Goal: Task Accomplishment & Management: Manage account settings

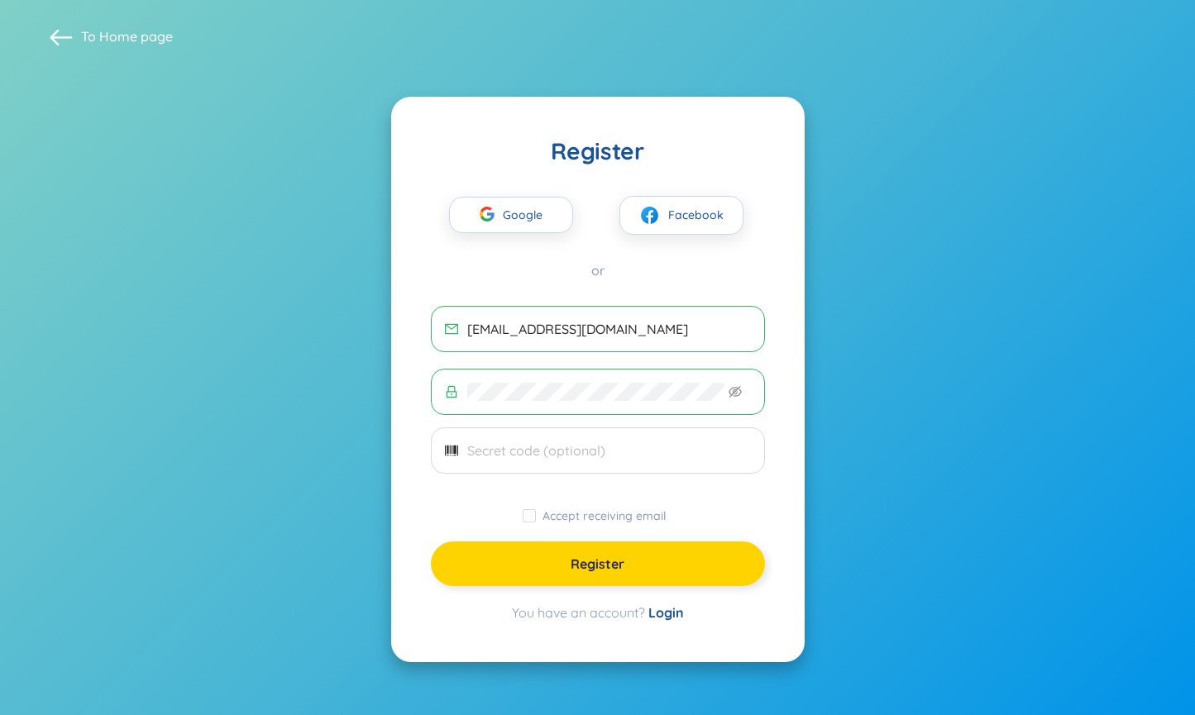
click at [586, 570] on span "Register" at bounding box center [598, 564] width 54 height 18
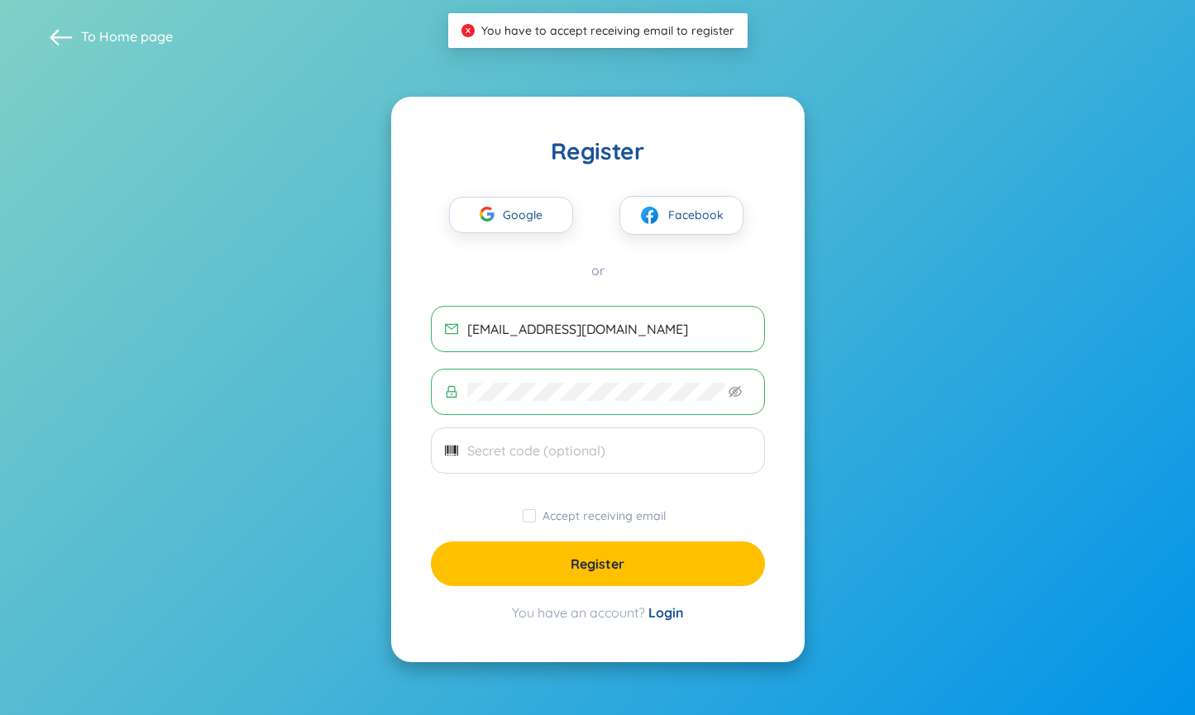
click at [661, 379] on span at bounding box center [598, 392] width 334 height 46
click at [628, 442] on input "text" at bounding box center [609, 451] width 284 height 18
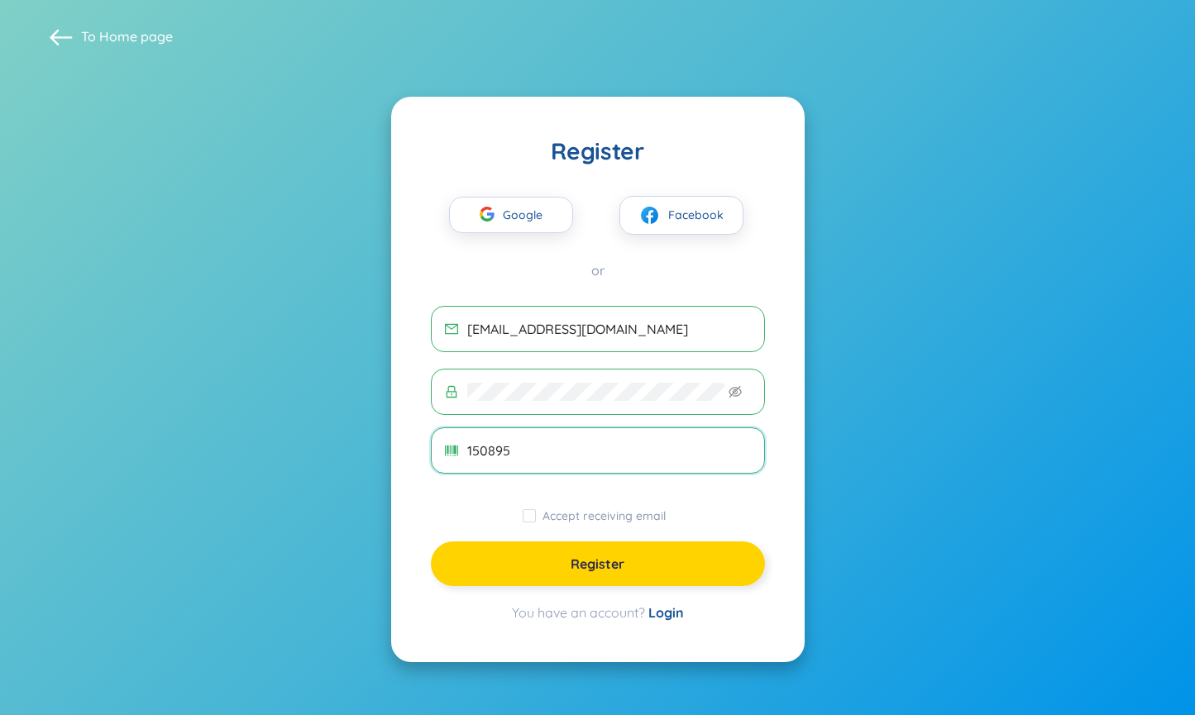
type input "150895"
click at [597, 555] on span "Register" at bounding box center [598, 564] width 54 height 18
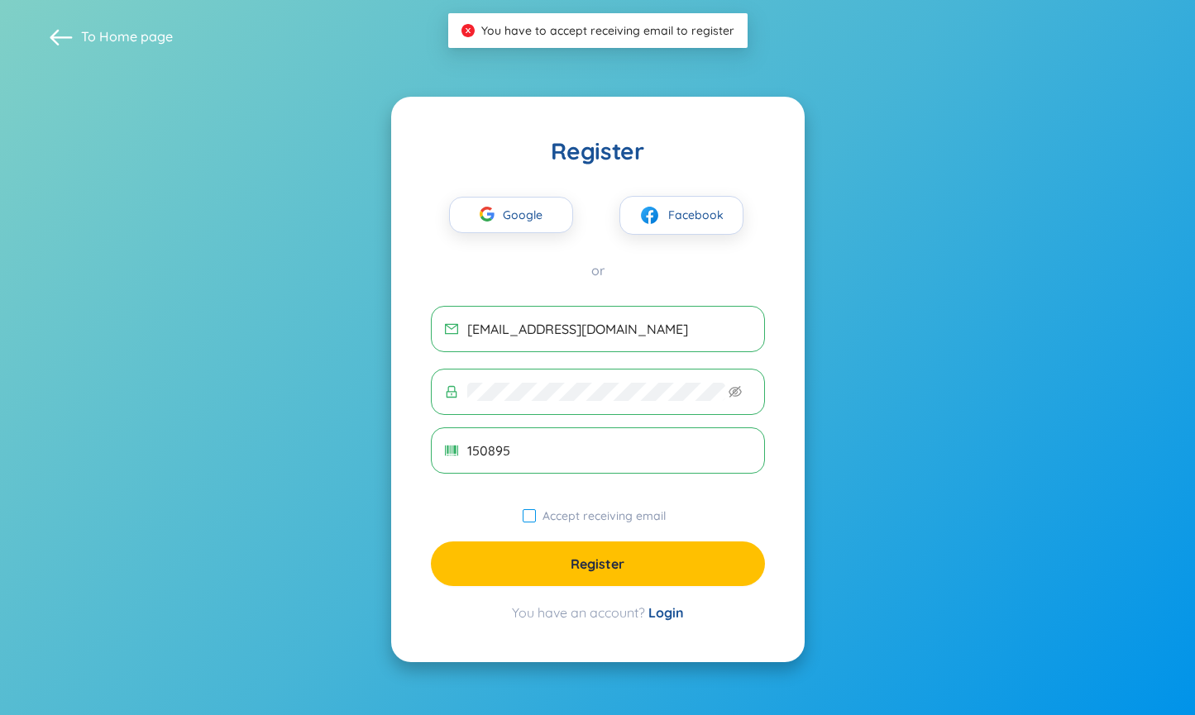
click at [538, 519] on span "Accept receiving email" at bounding box center [604, 516] width 136 height 15
click at [536, 519] on input "Accept receiving email" at bounding box center [529, 515] width 13 height 13
checkbox input "true"
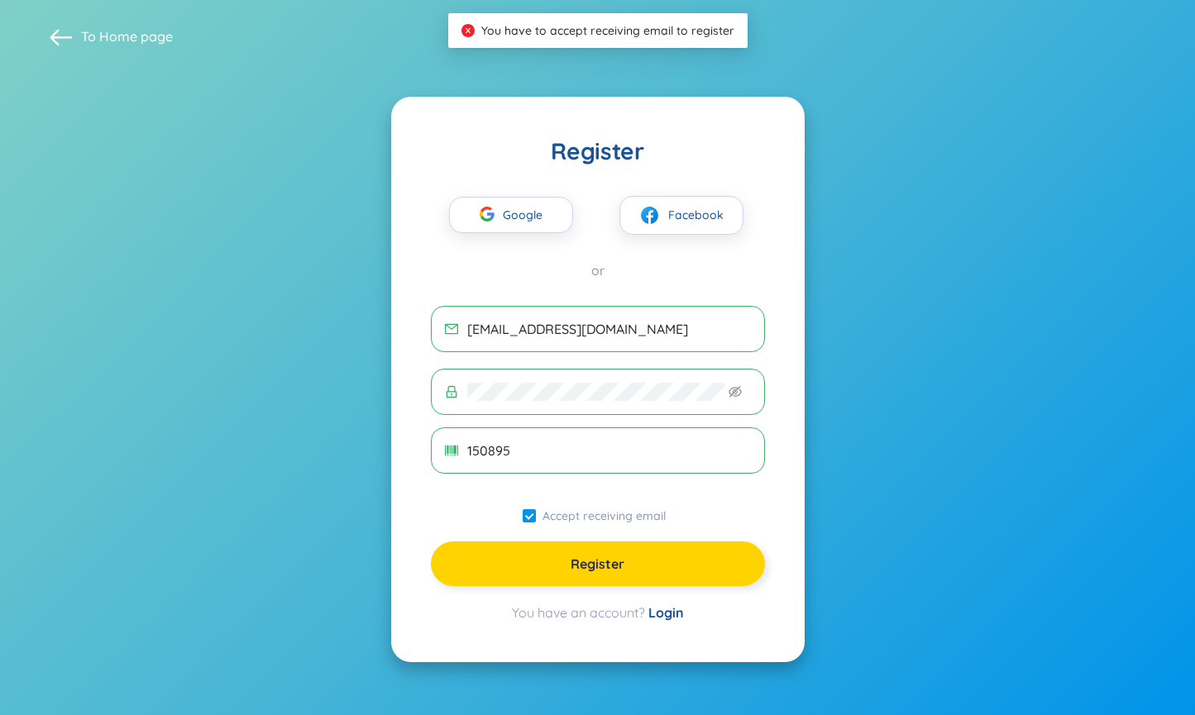
click at [548, 564] on button "Register" at bounding box center [598, 564] width 334 height 45
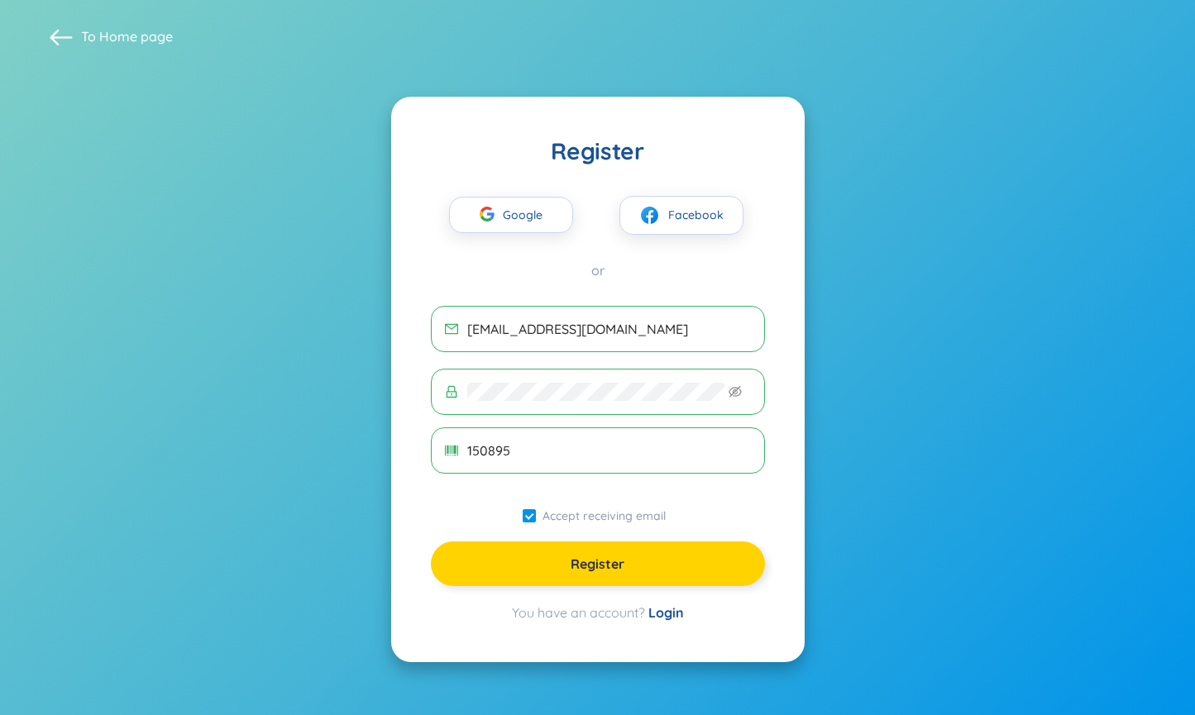
click at [586, 562] on span "Register" at bounding box center [598, 564] width 54 height 18
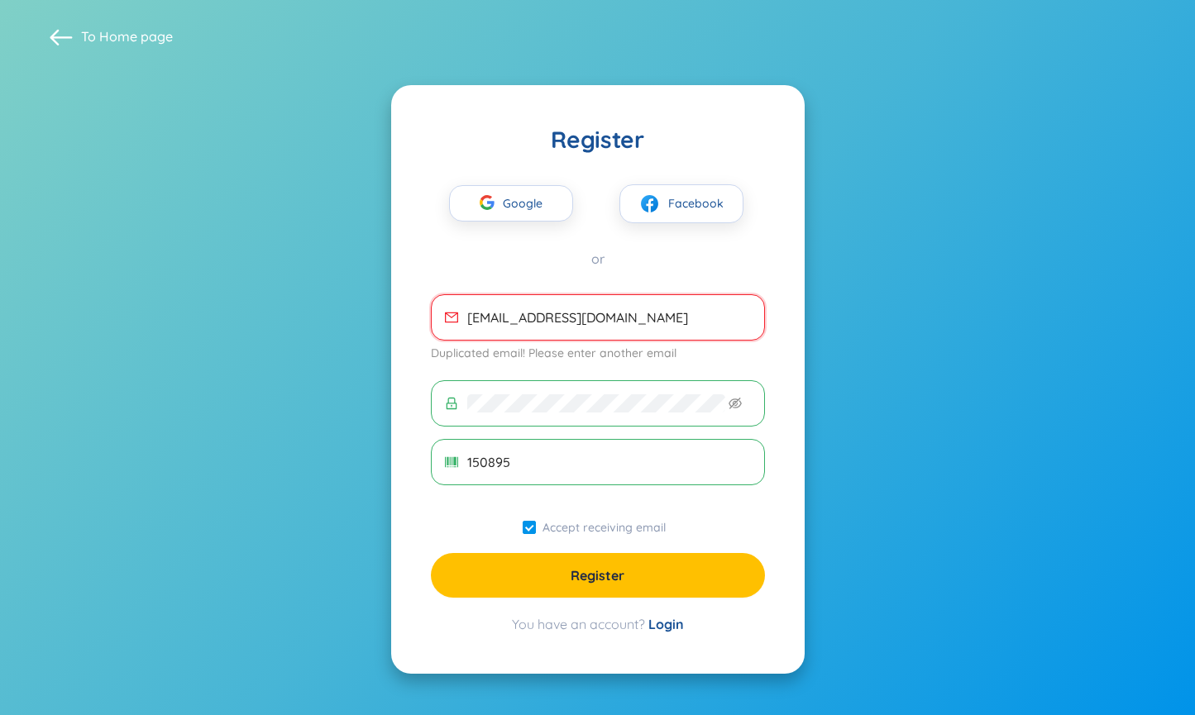
click at [603, 629] on div "You have an account? Login" at bounding box center [598, 625] width 334 height 20
click at [661, 622] on link "Login" at bounding box center [666, 624] width 36 height 17
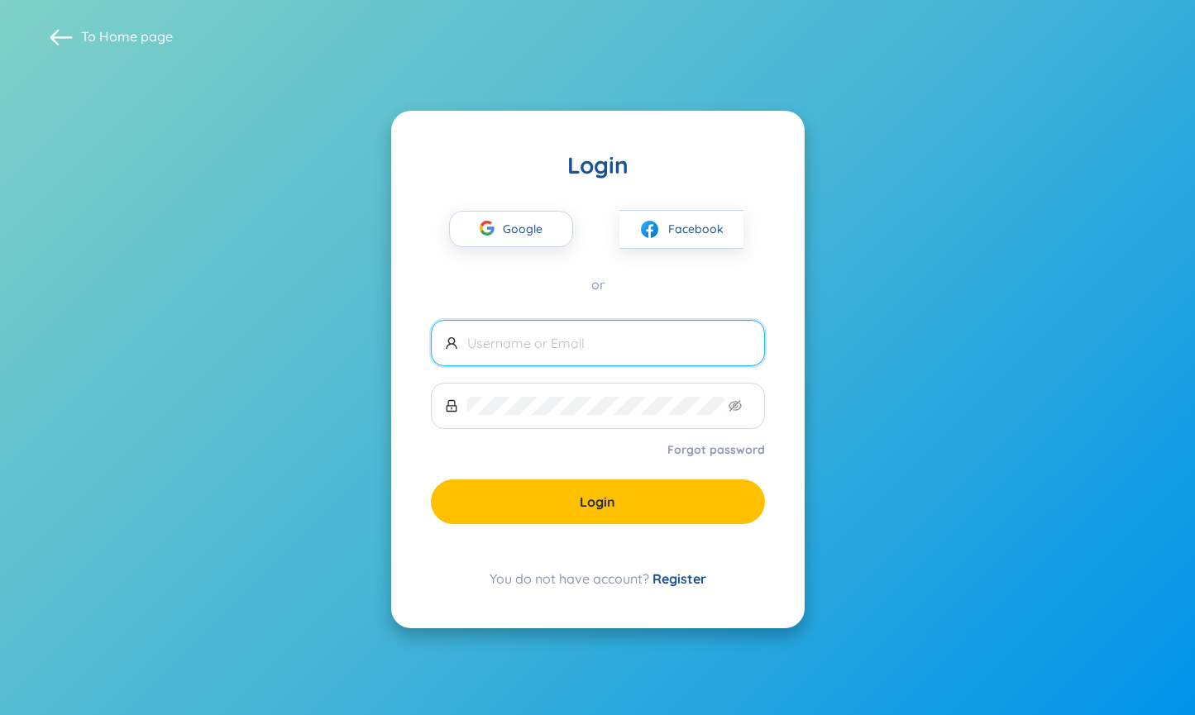
click at [690, 453] on link "Forgot password" at bounding box center [716, 450] width 98 height 17
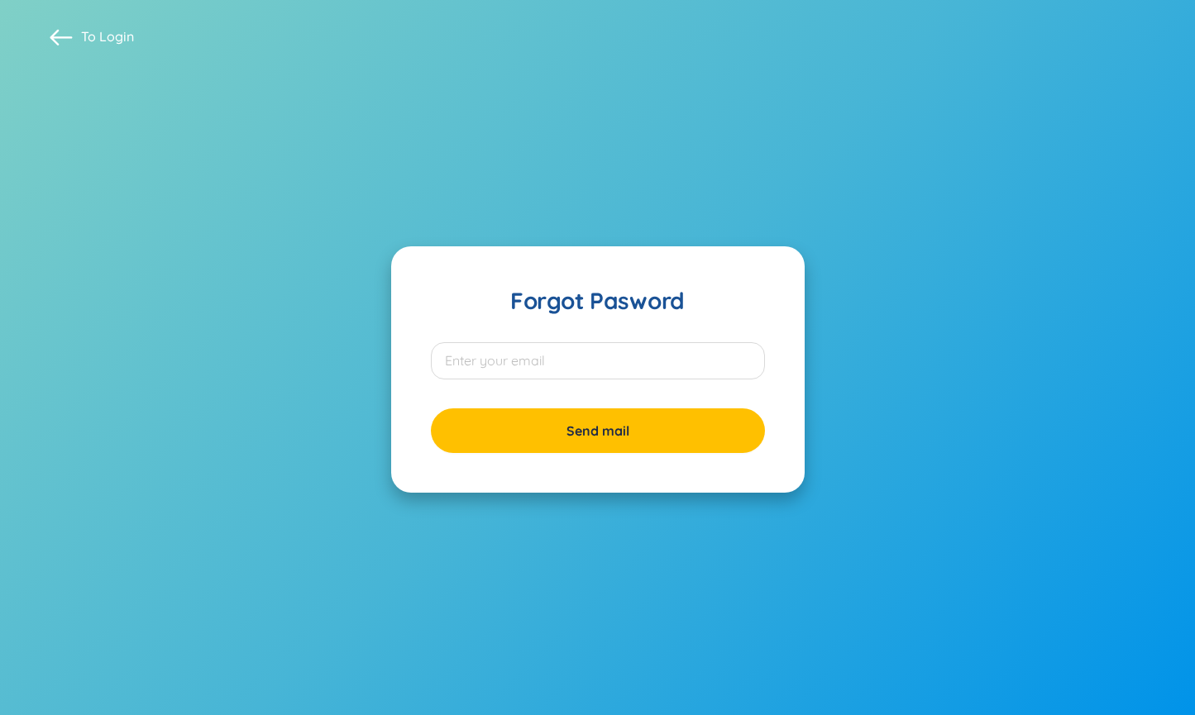
click at [576, 331] on div "Forgot Pasword Send mail" at bounding box center [598, 369] width 414 height 246
click at [570, 350] on input "email" at bounding box center [598, 360] width 334 height 37
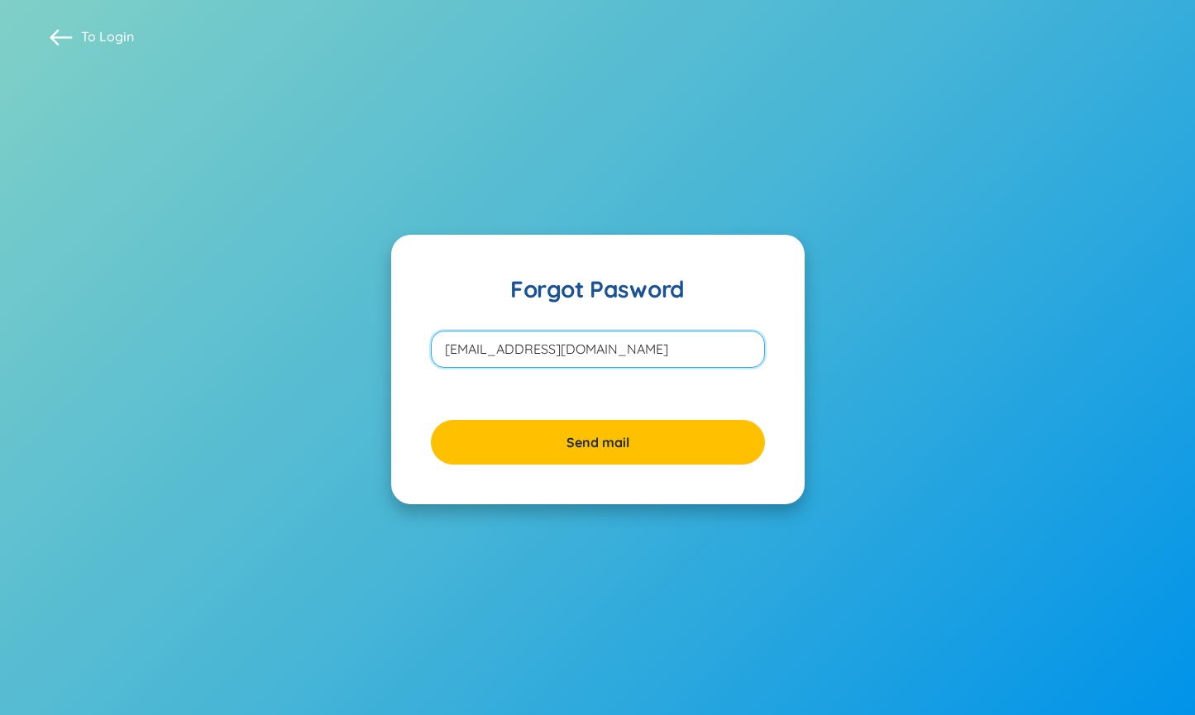
type input "[EMAIL_ADDRESS][DOMAIN_NAME]"
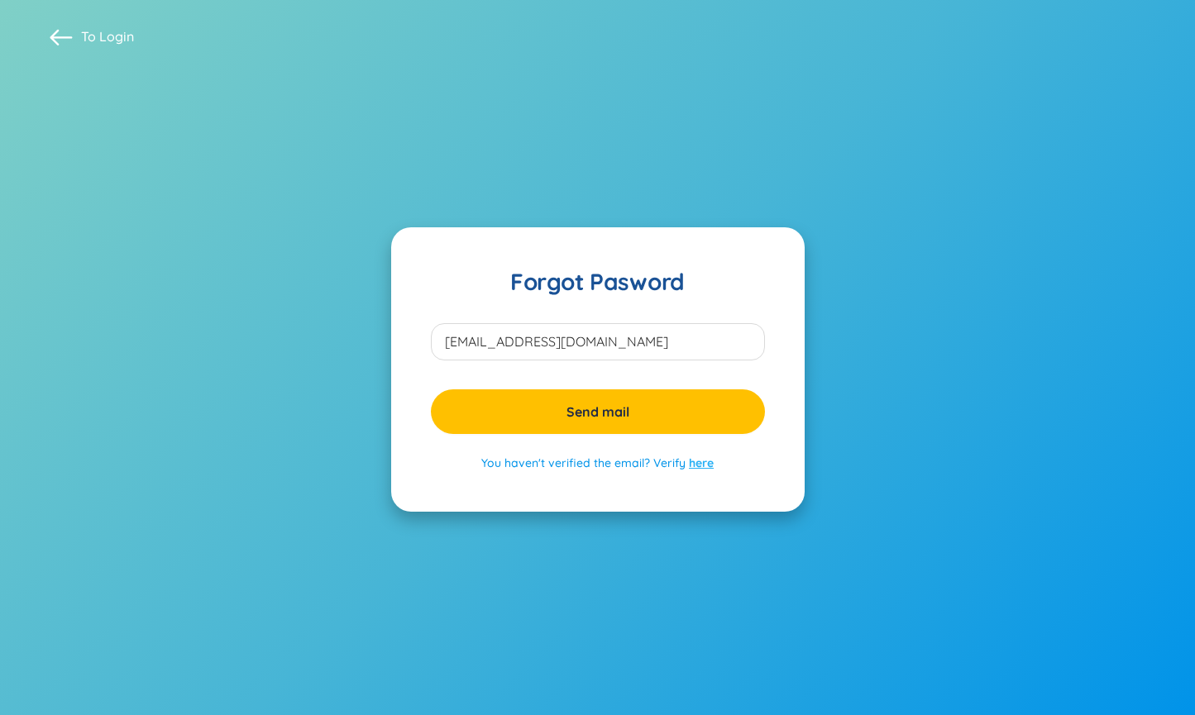
click at [695, 462] on link "here" at bounding box center [701, 463] width 25 height 15
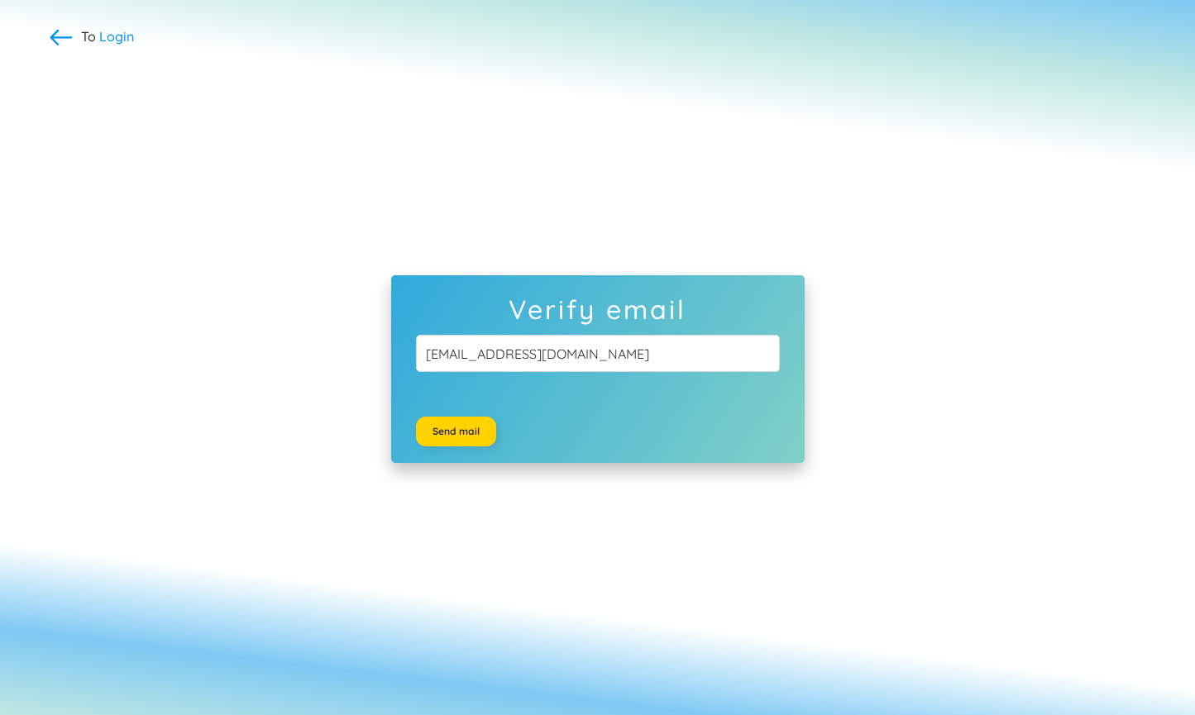
click at [461, 424] on button "Send mail" at bounding box center [456, 432] width 80 height 30
click at [489, 333] on form "vbt1508@gmail.com Send mail" at bounding box center [598, 382] width 414 height 128
click at [140, 42] on div "To Login" at bounding box center [598, 36] width 1146 height 23
click at [130, 42] on link "Login" at bounding box center [116, 36] width 35 height 17
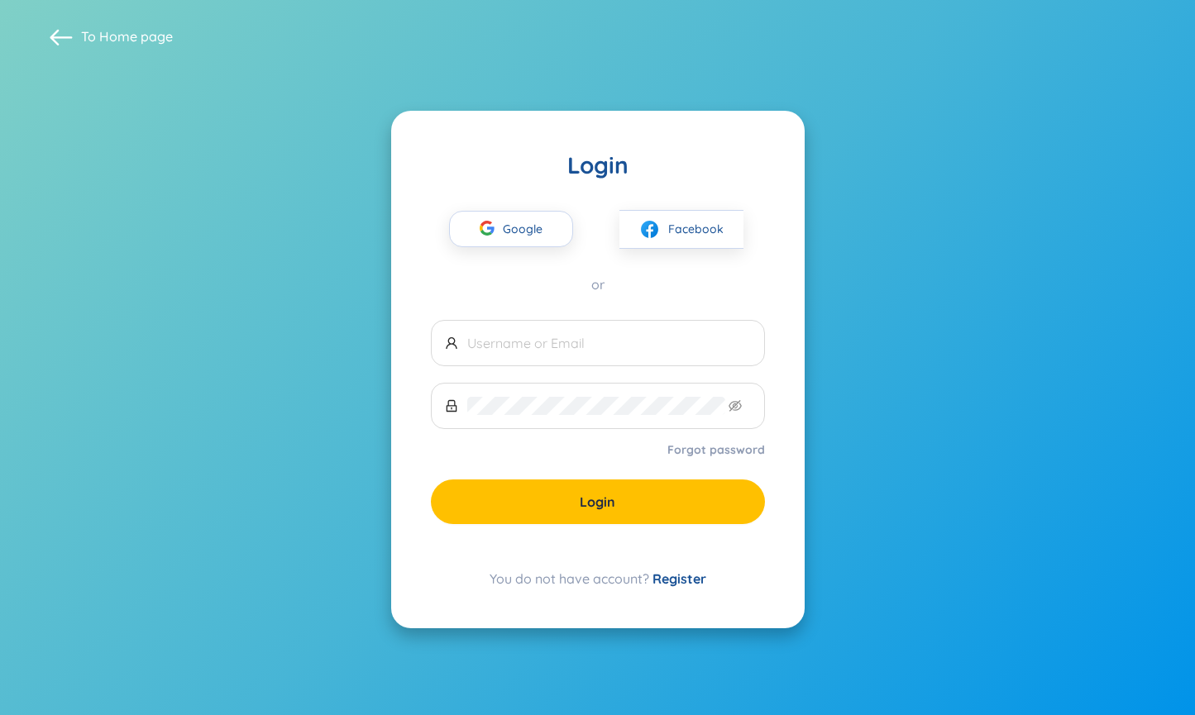
click at [735, 452] on link "Forgot password" at bounding box center [716, 450] width 98 height 17
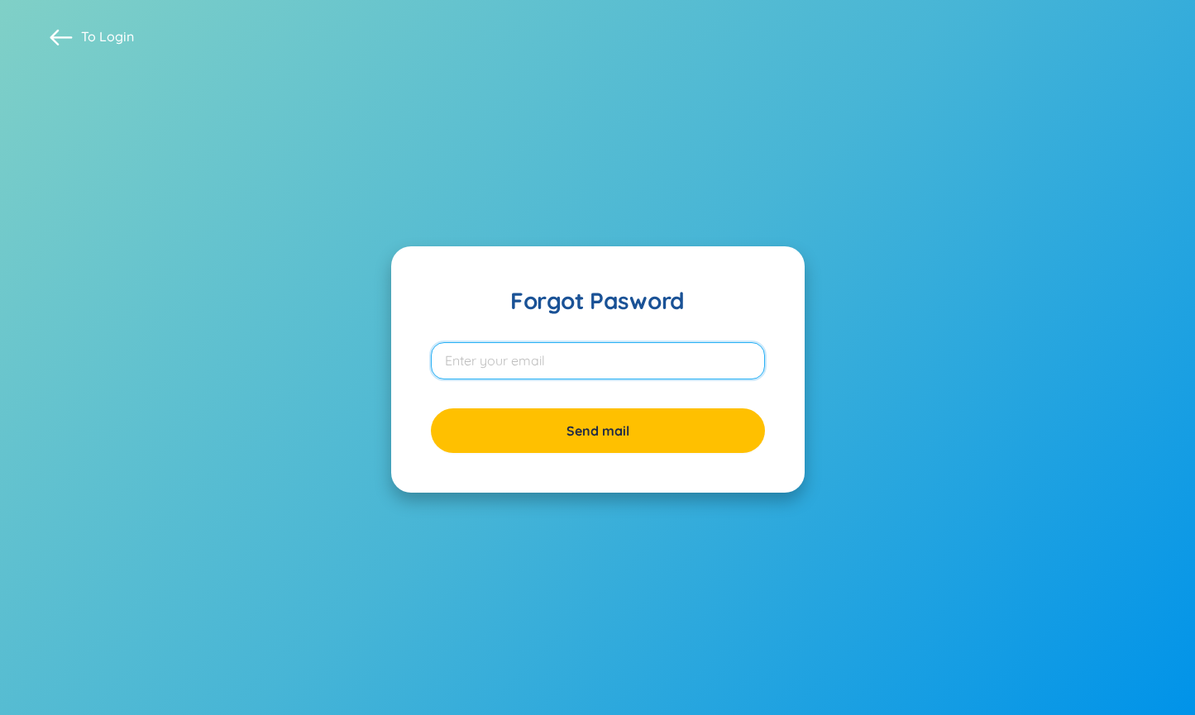
click at [584, 372] on input "email" at bounding box center [598, 360] width 334 height 37
type input "[EMAIL_ADDRESS][DOMAIN_NAME]"
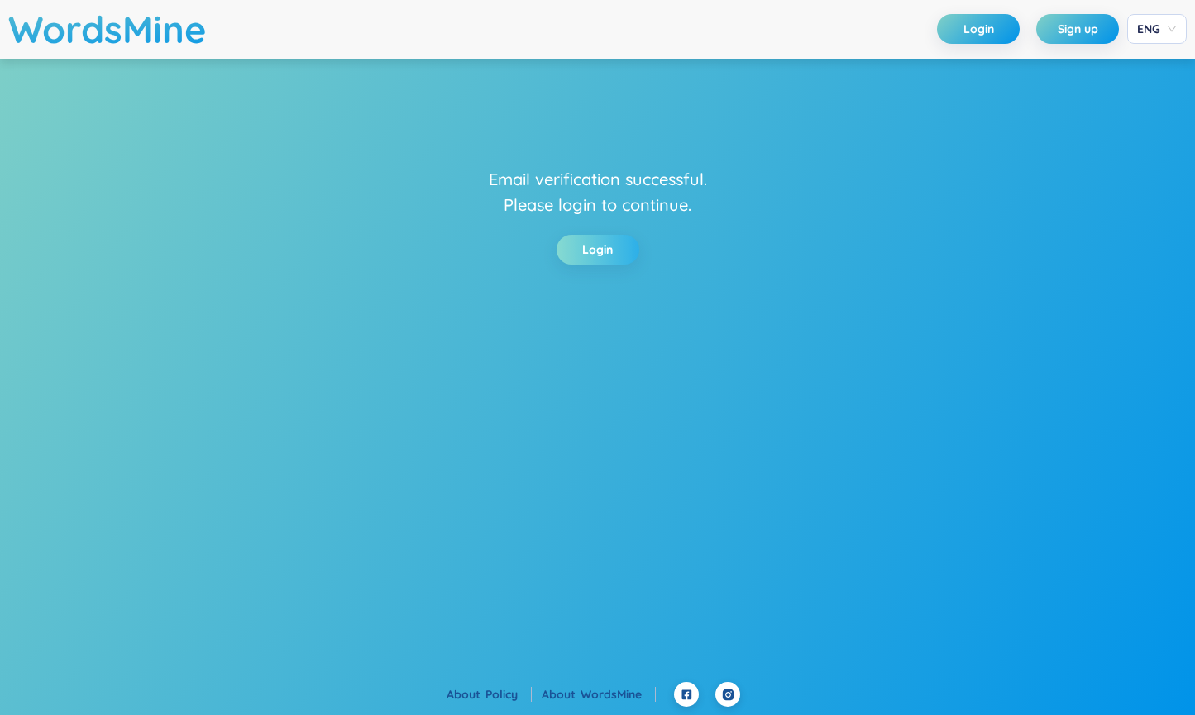
click at [610, 241] on link "Login" at bounding box center [597, 250] width 31 height 18
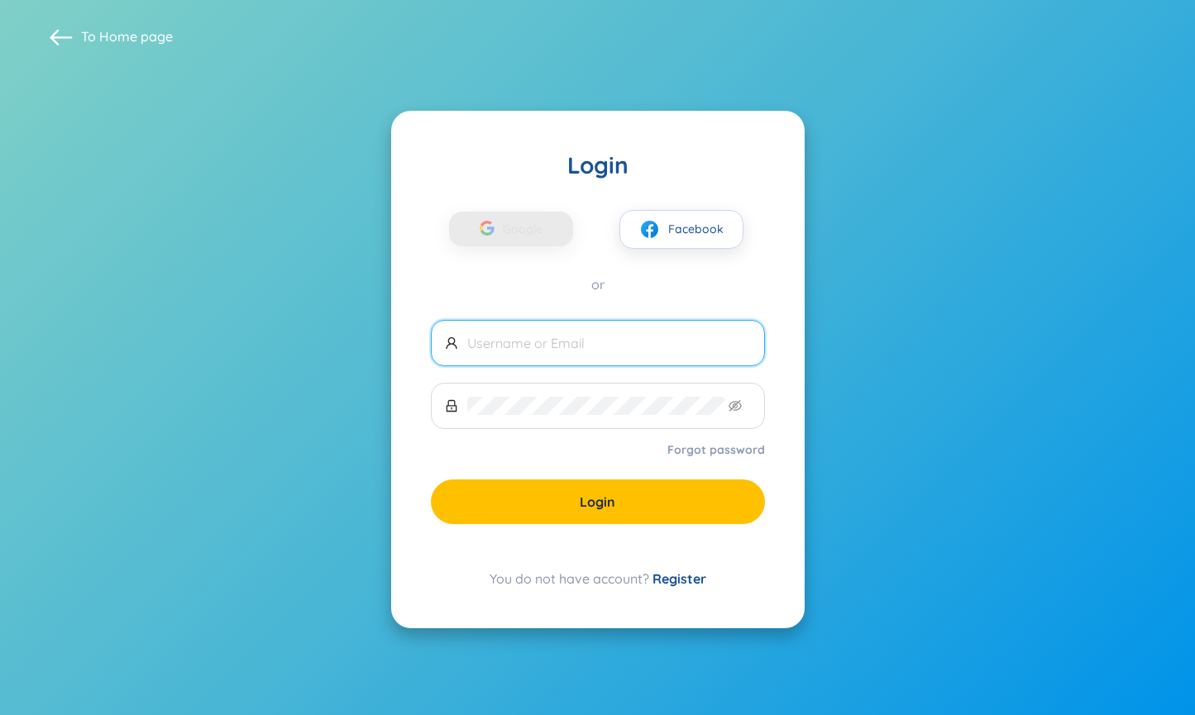
click at [718, 452] on link "Forgot password" at bounding box center [716, 450] width 98 height 17
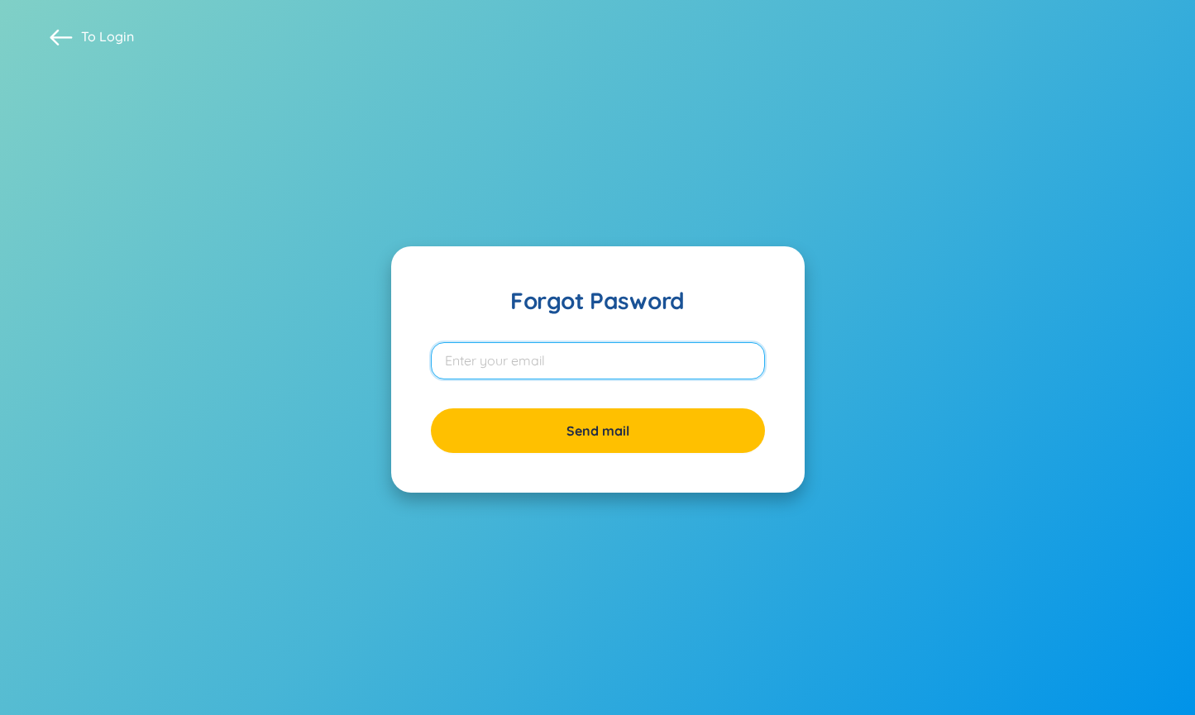
click at [567, 354] on input "email" at bounding box center [598, 360] width 334 height 37
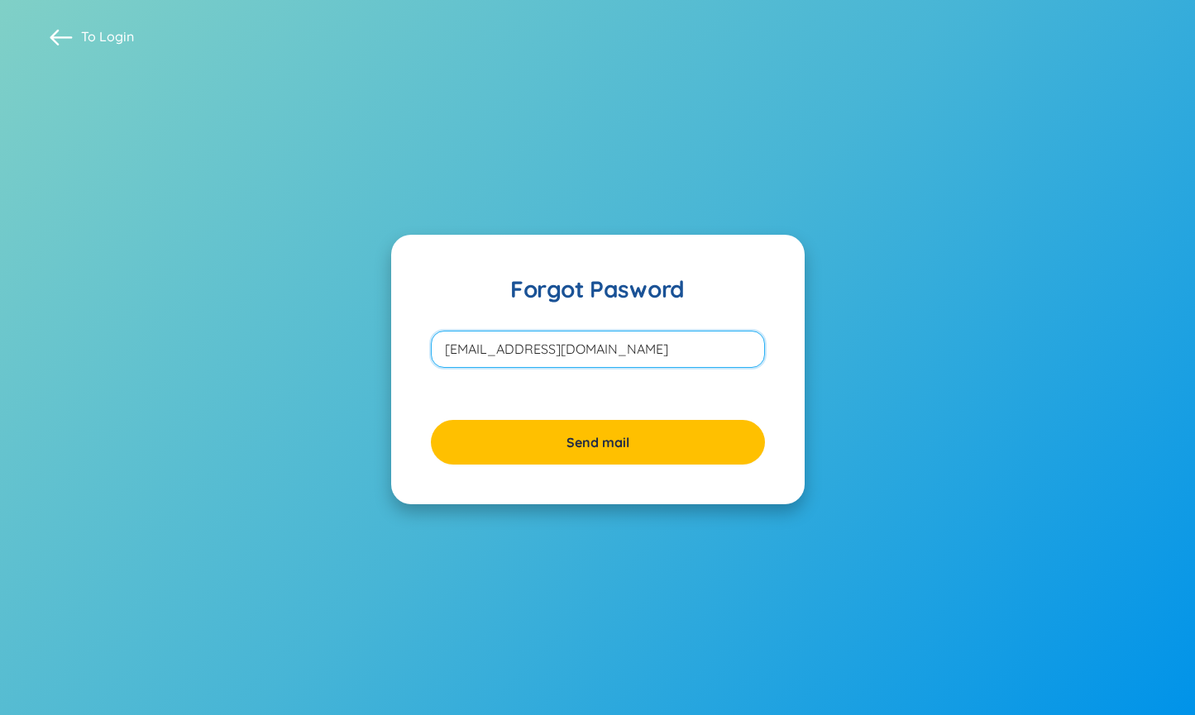
type input "vbt1508@gmail.com"
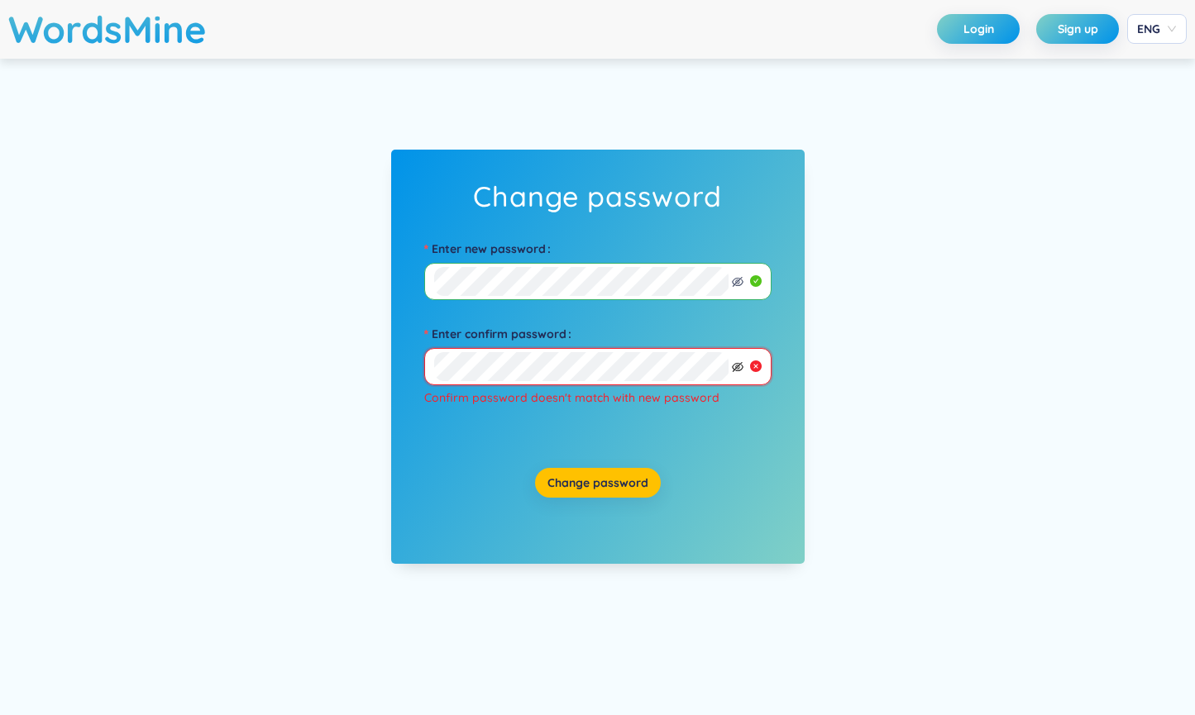
click at [734, 371] on icon "eye-invisible" at bounding box center [738, 367] width 12 height 12
click at [736, 277] on icon "eye-invisible" at bounding box center [738, 282] width 12 height 10
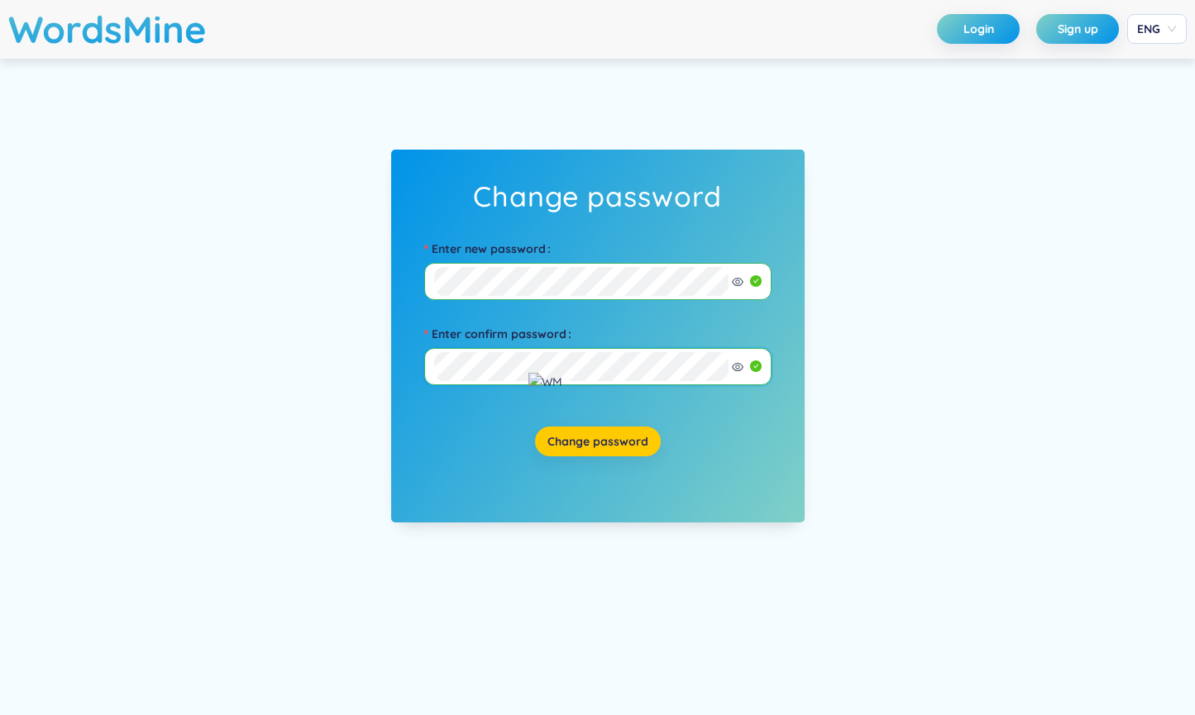
click at [586, 435] on span "Change password" at bounding box center [598, 441] width 101 height 17
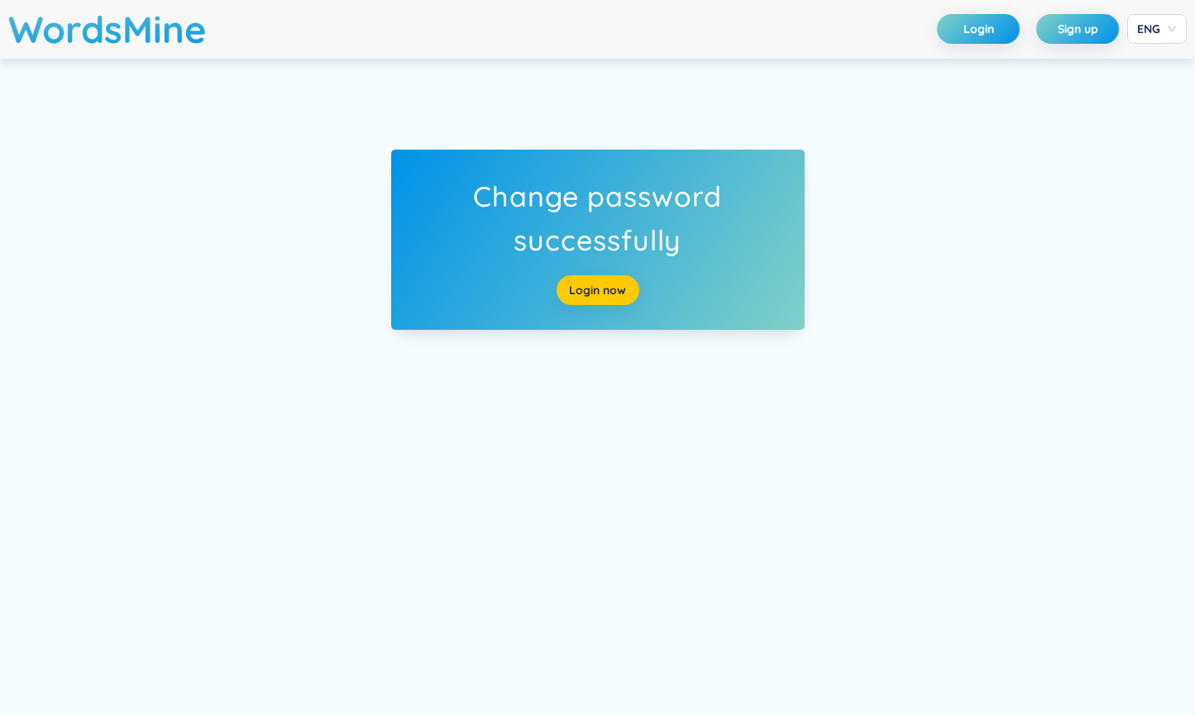
click at [587, 288] on link "Login now" at bounding box center [597, 290] width 57 height 18
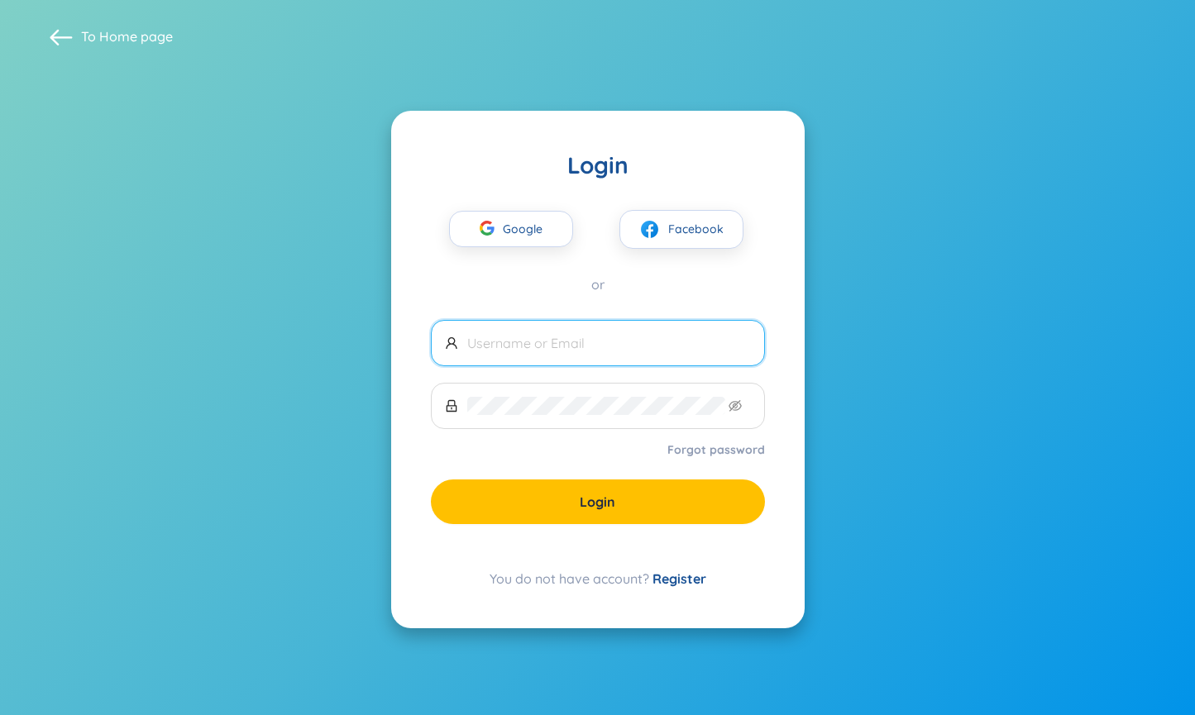
click at [539, 342] on input "text" at bounding box center [609, 343] width 284 height 18
type input "[EMAIL_ADDRESS][DOMAIN_NAME]"
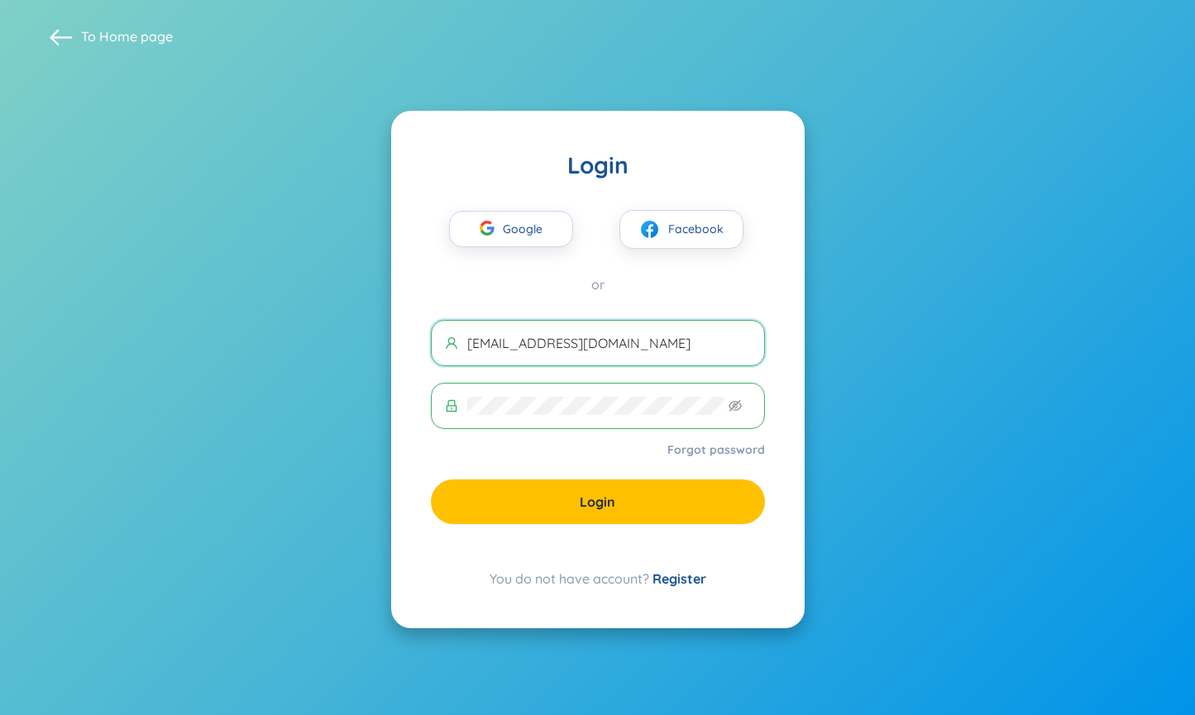
click at [599, 476] on form "vbt1508@gmail.com Forgot password Login" at bounding box center [598, 422] width 334 height 204
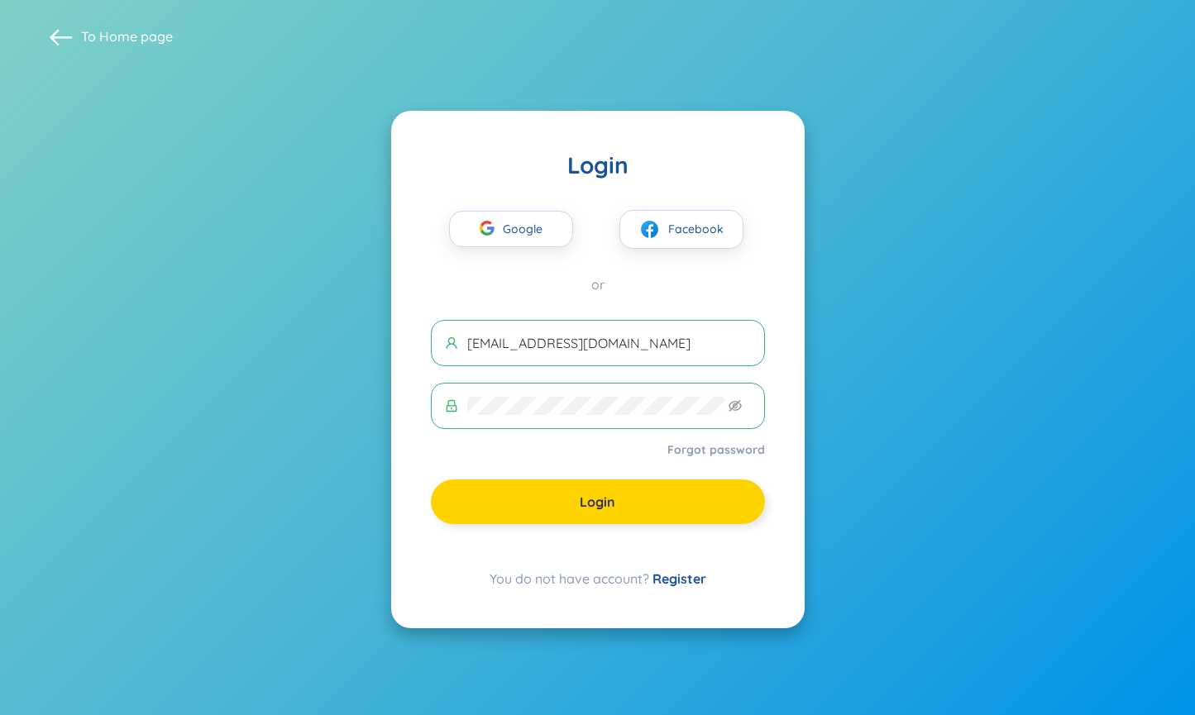
click at [599, 497] on span "Login" at bounding box center [598, 502] width 36 height 18
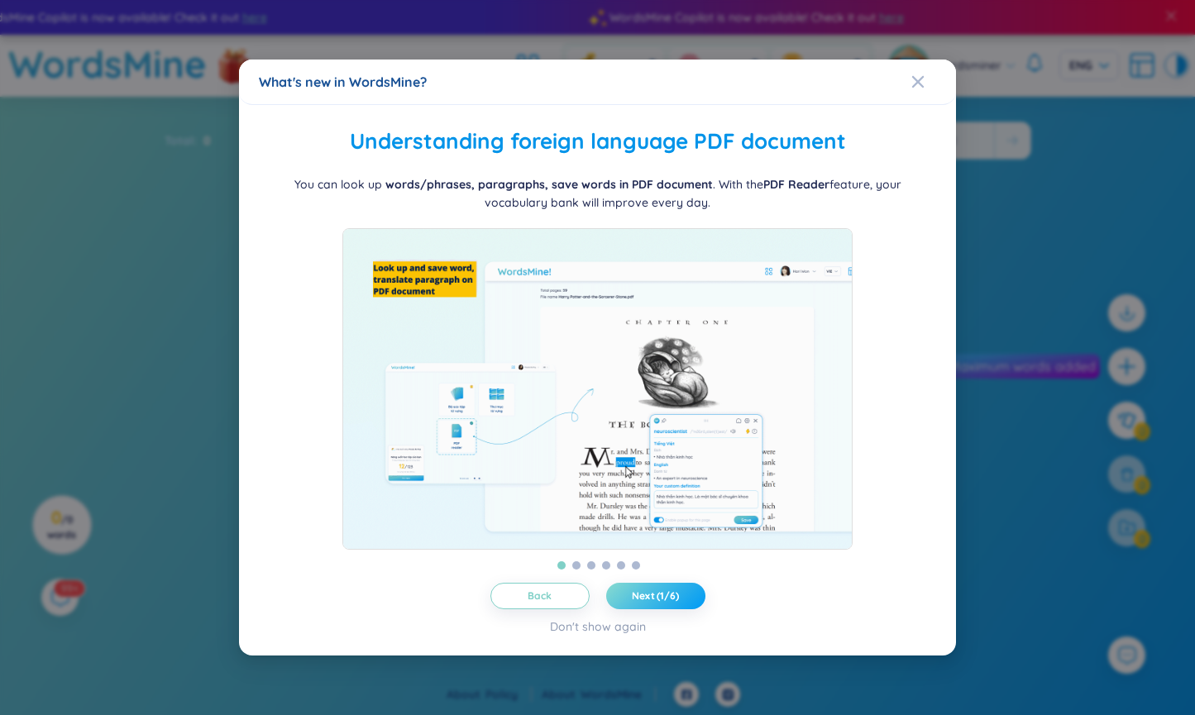
click at [651, 603] on span "Next (1/6)" at bounding box center [655, 596] width 47 height 13
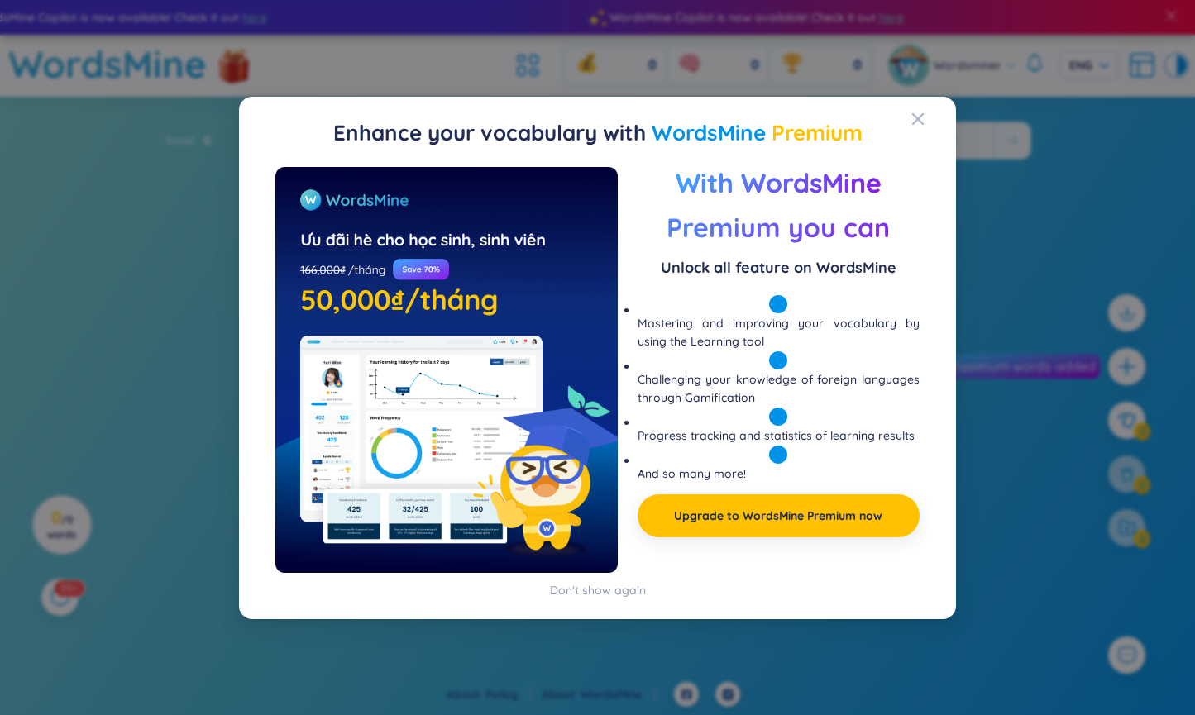
click at [651, 603] on div "Enhance your vocabulary with WordsMine Premium Preview With WordsMine Premium y…" at bounding box center [597, 357] width 1195 height 715
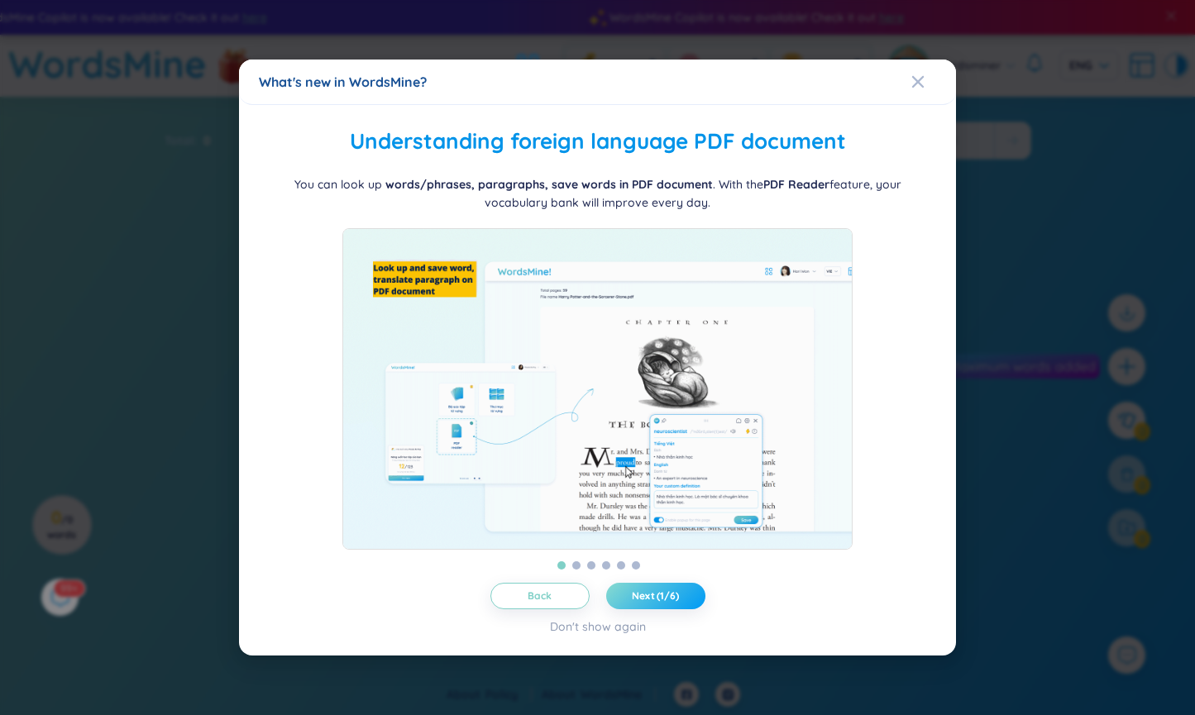
click at [658, 603] on span "Next (1/6)" at bounding box center [655, 596] width 47 height 13
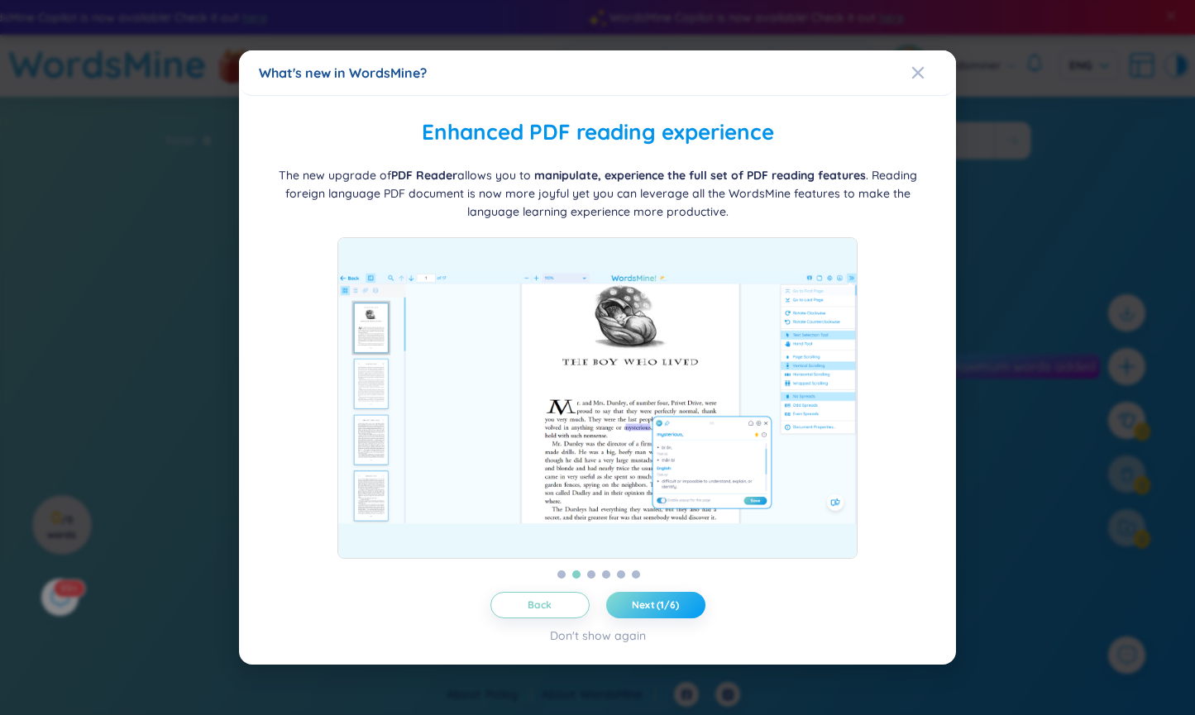
click at [658, 607] on span "Next (1/6)" at bounding box center [655, 605] width 47 height 13
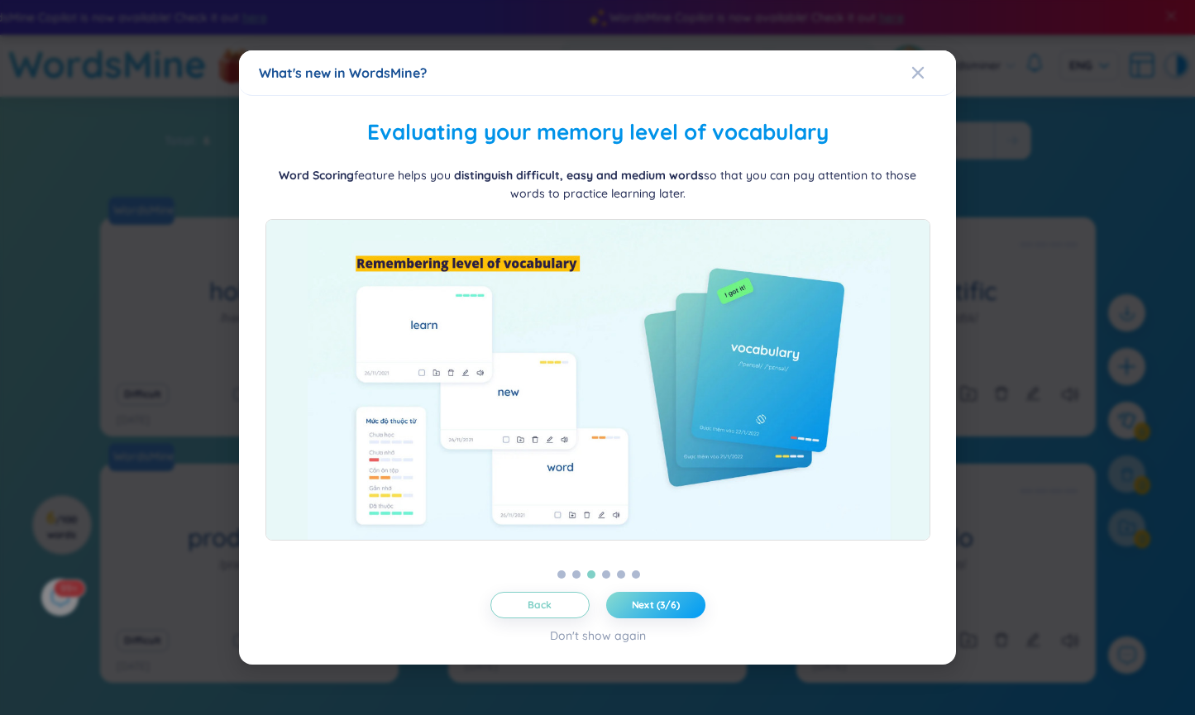
click at [658, 607] on span "Next (3/6)" at bounding box center [656, 605] width 48 height 13
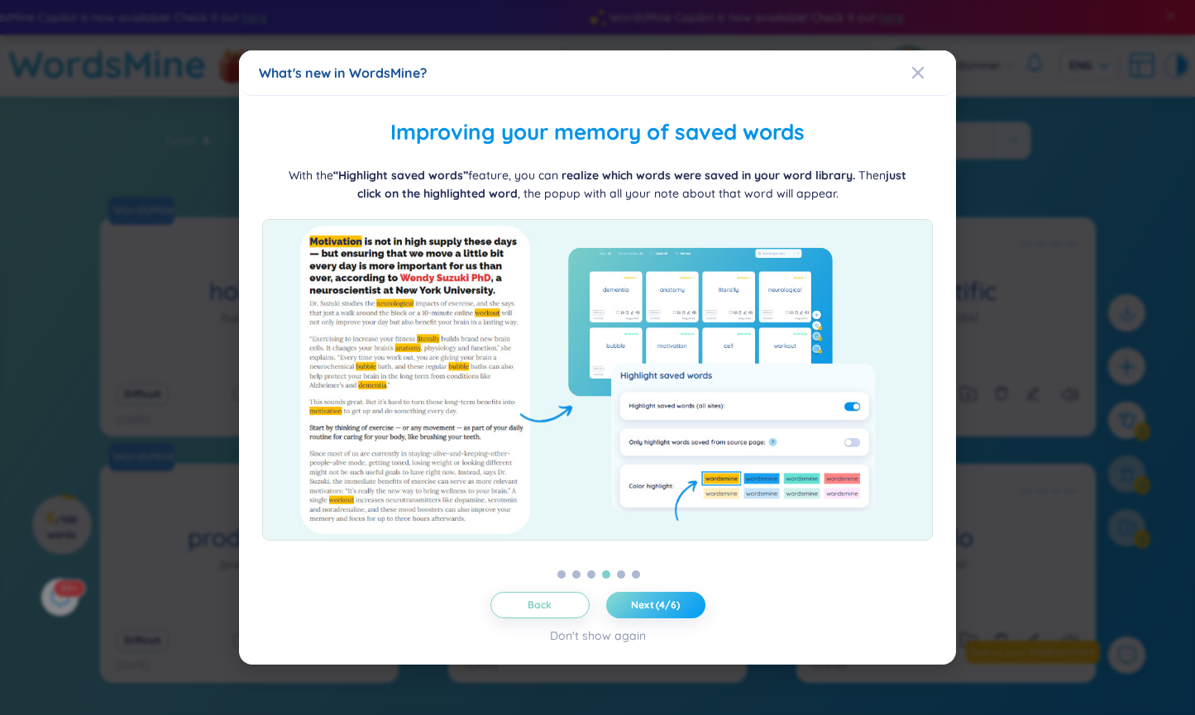
click at [658, 607] on span "Next (4/6)" at bounding box center [655, 605] width 49 height 13
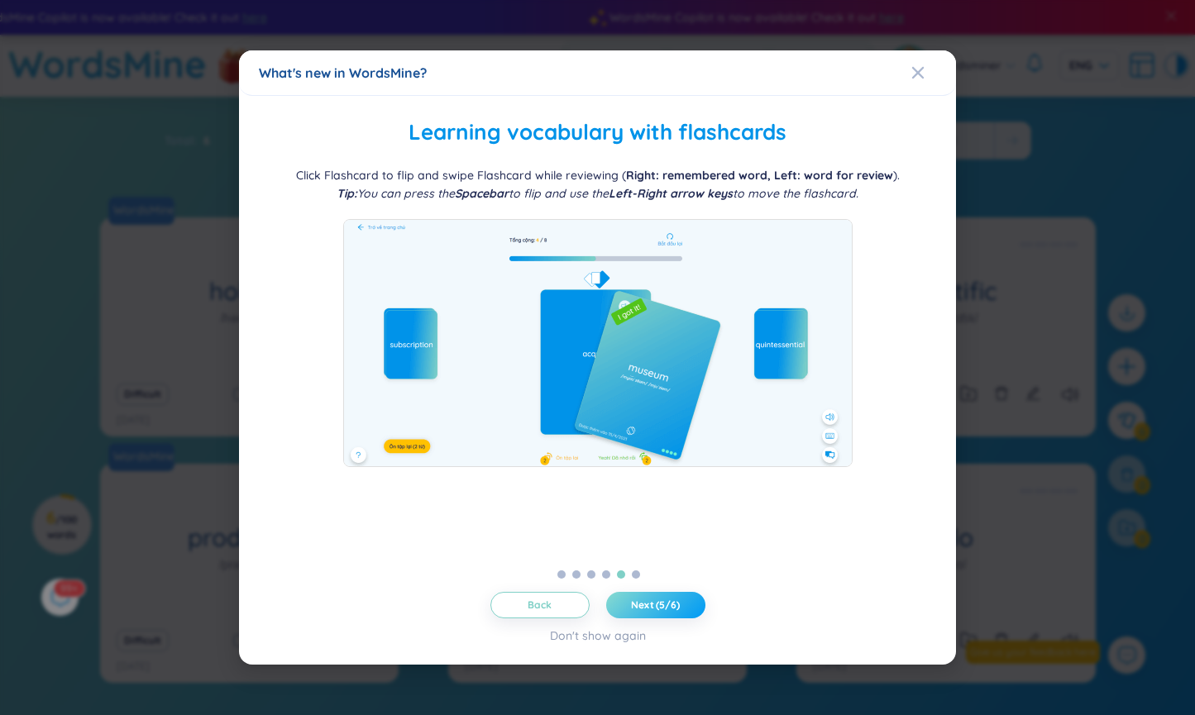
click at [653, 601] on span "Next (5/6)" at bounding box center [655, 605] width 49 height 13
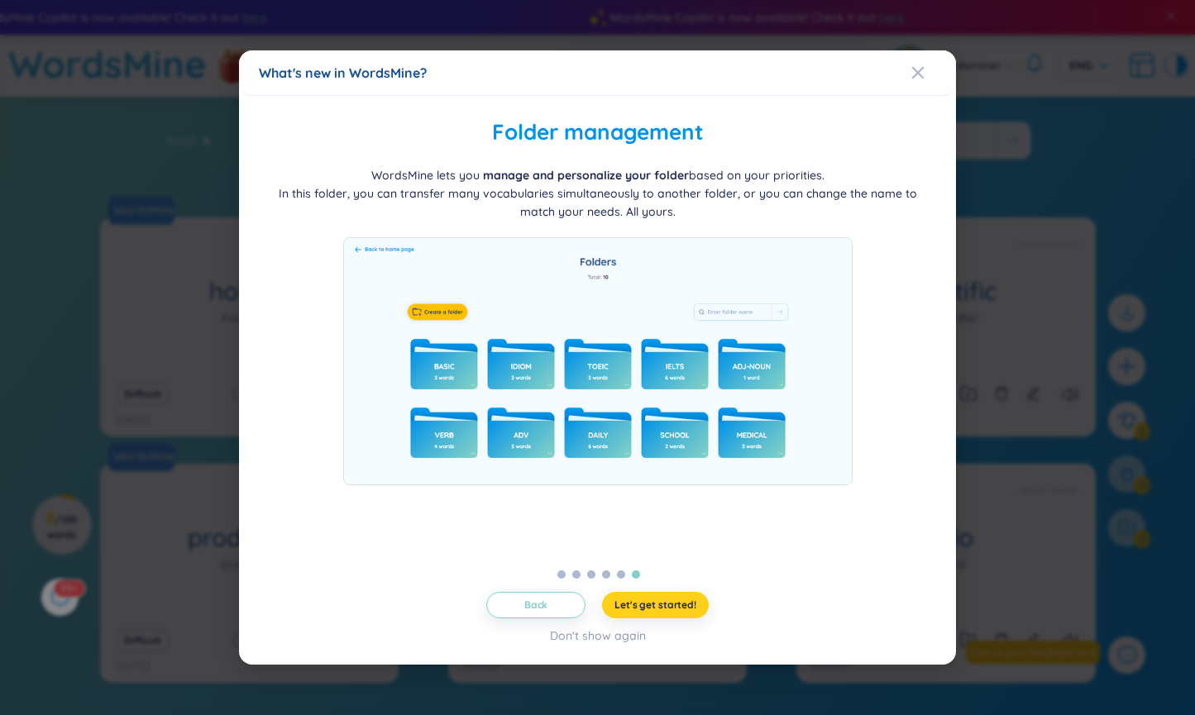
click at [646, 600] on span "Let's get started!" at bounding box center [656, 605] width 82 height 13
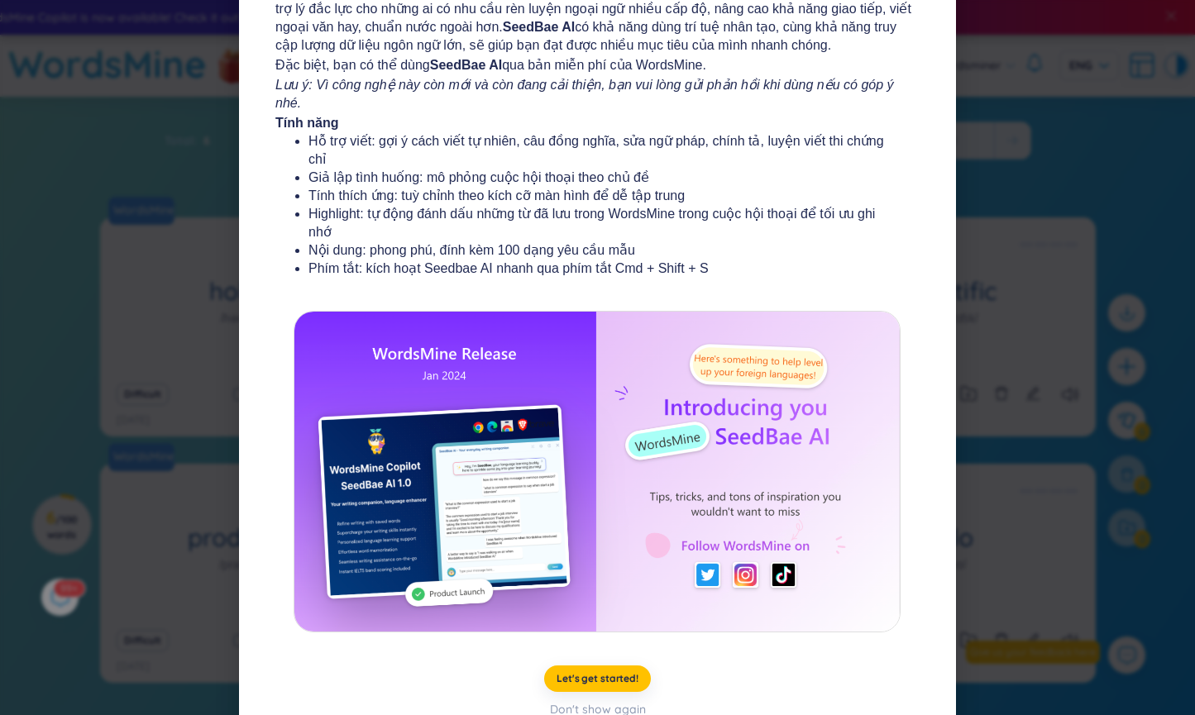
scroll to position [157, 0]
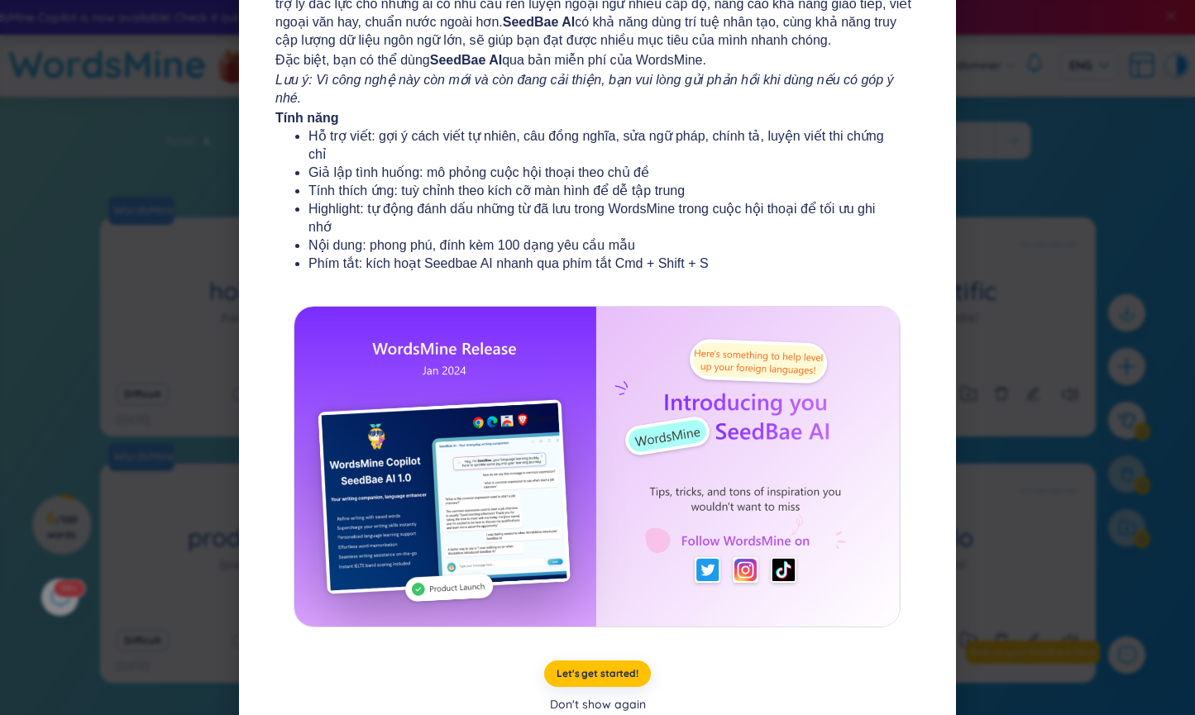
click at [591, 696] on div "Don't show again" at bounding box center [598, 705] width 96 height 18
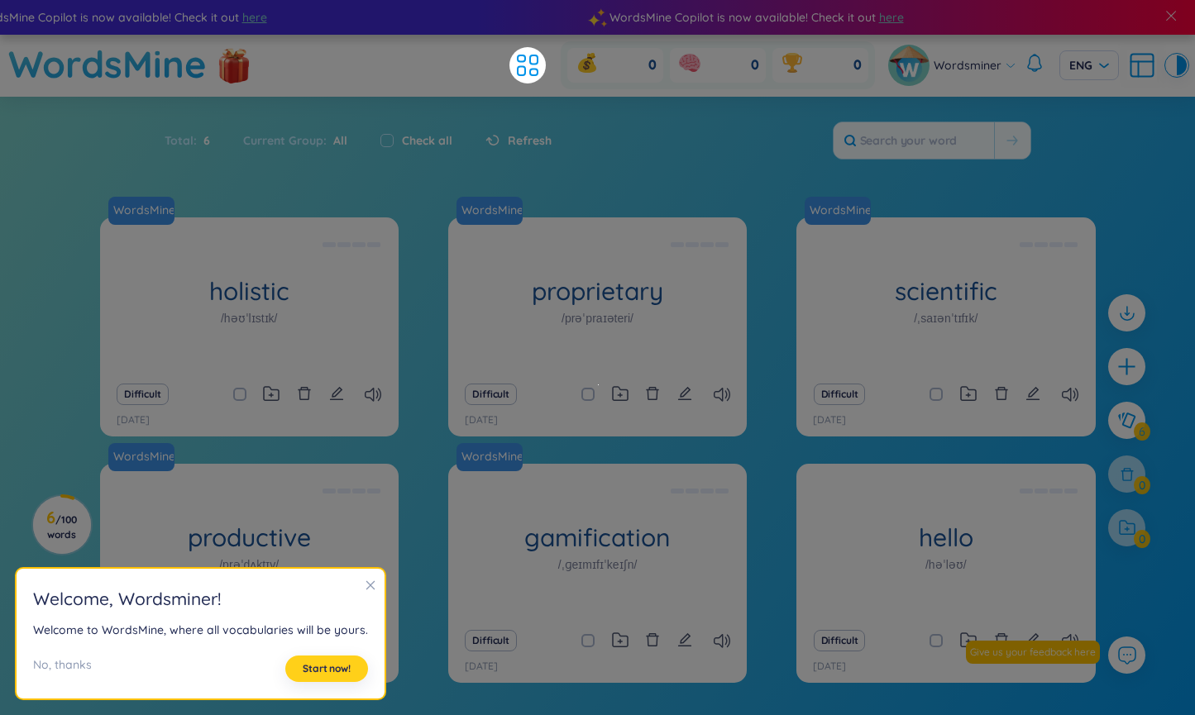
click at [323, 667] on span "Start now!" at bounding box center [327, 668] width 48 height 13
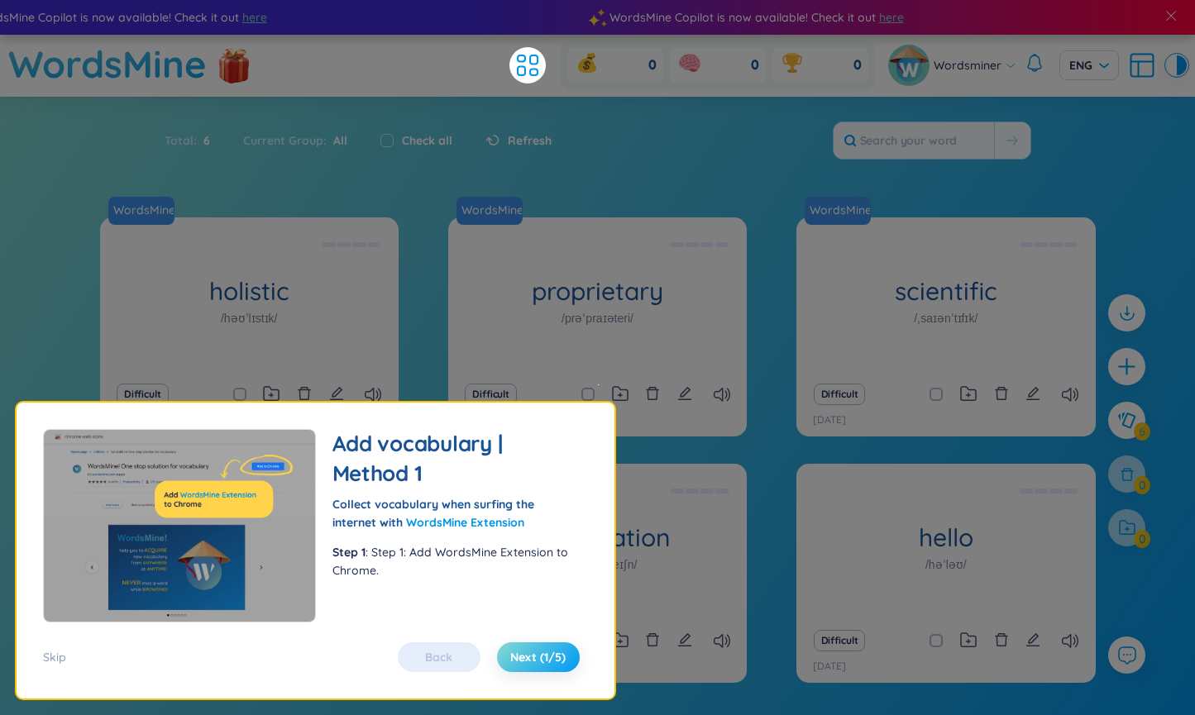
click at [533, 650] on span "Next (1/5)" at bounding box center [537, 657] width 55 height 17
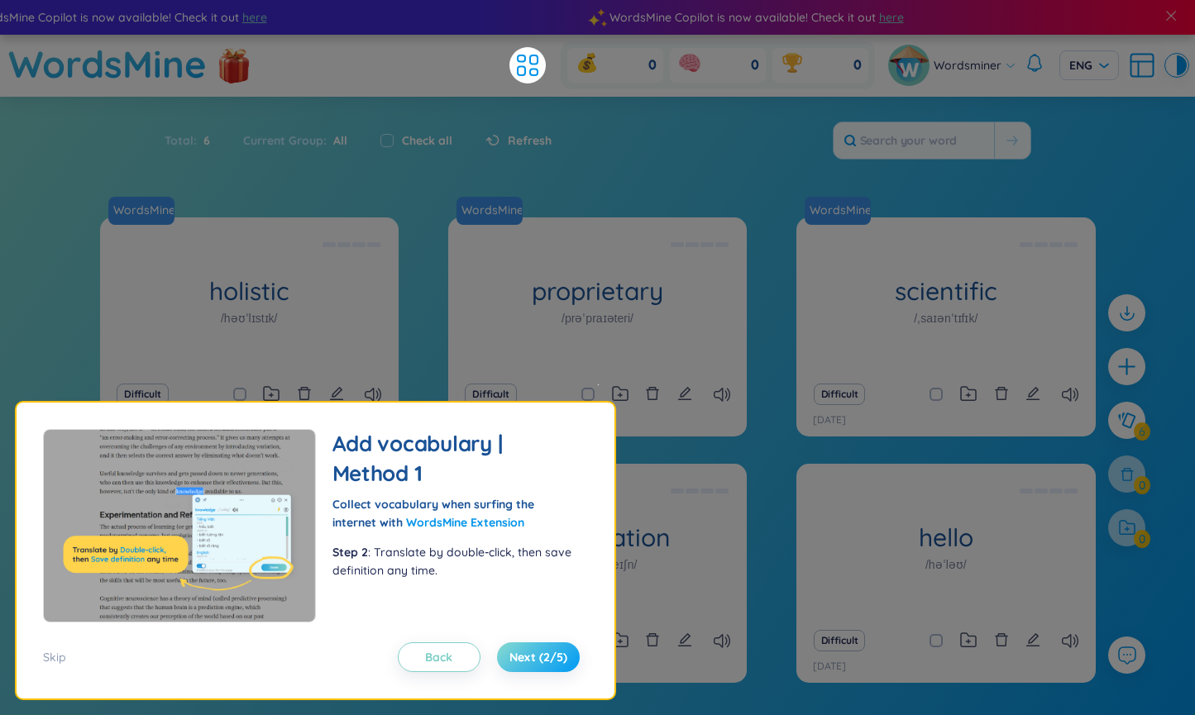
click at [533, 650] on span "Next (2/5)" at bounding box center [538, 657] width 58 height 17
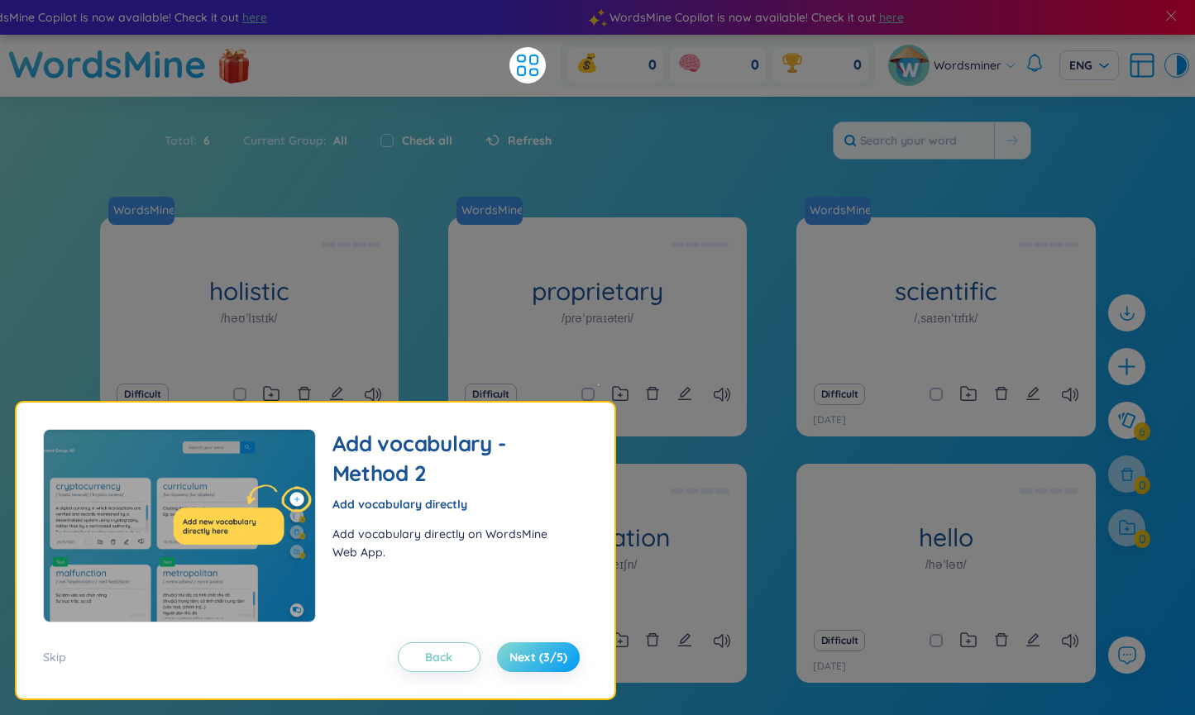
click at [518, 664] on span "Next (3/5)" at bounding box center [538, 657] width 58 height 17
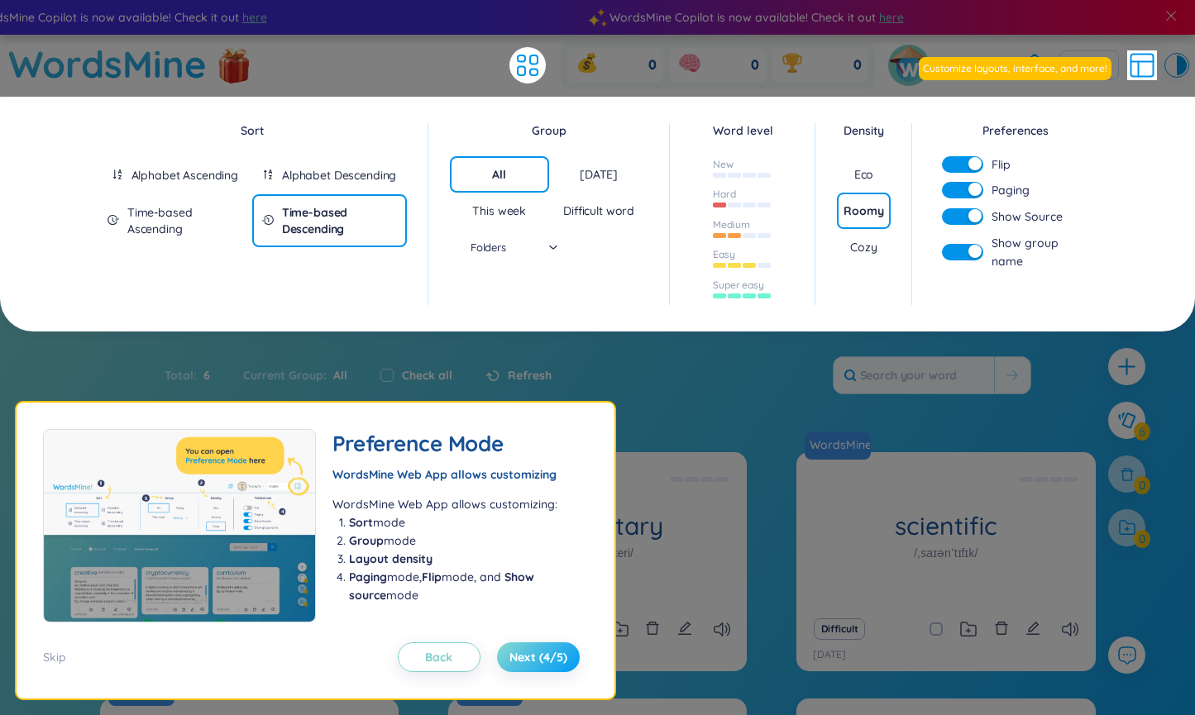
click at [518, 664] on span "Next (4/5)" at bounding box center [538, 657] width 58 height 17
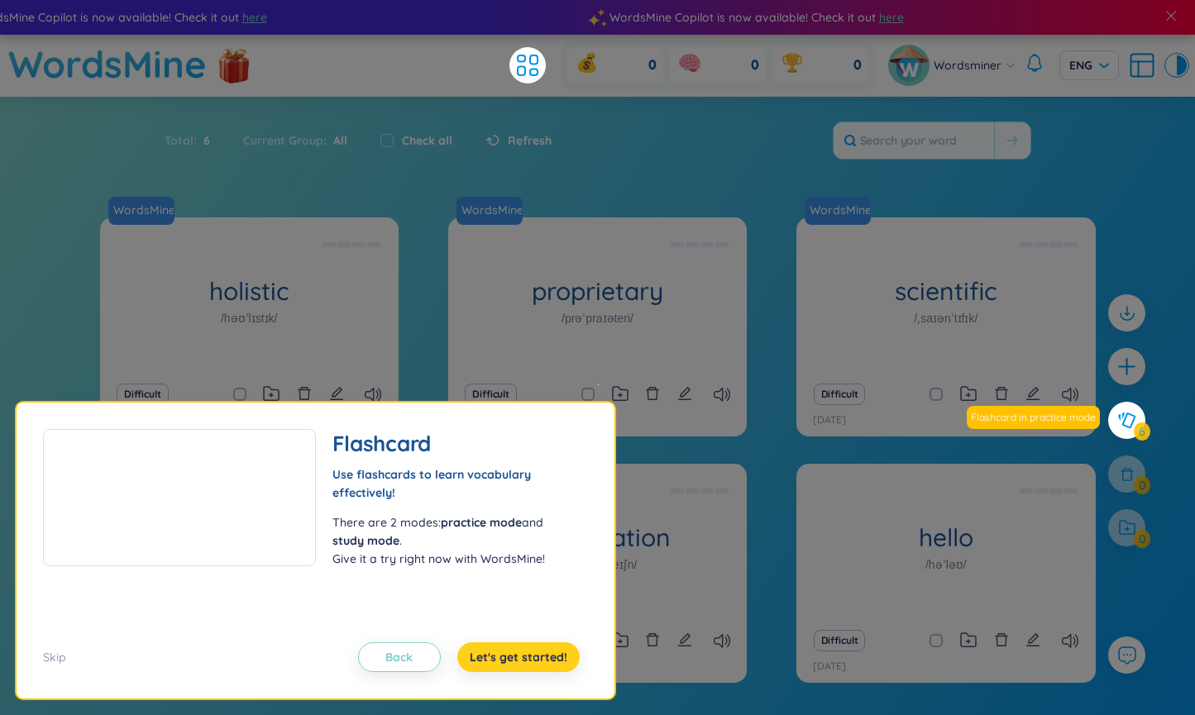
click at [518, 664] on span "Let's get started!" at bounding box center [519, 657] width 98 height 17
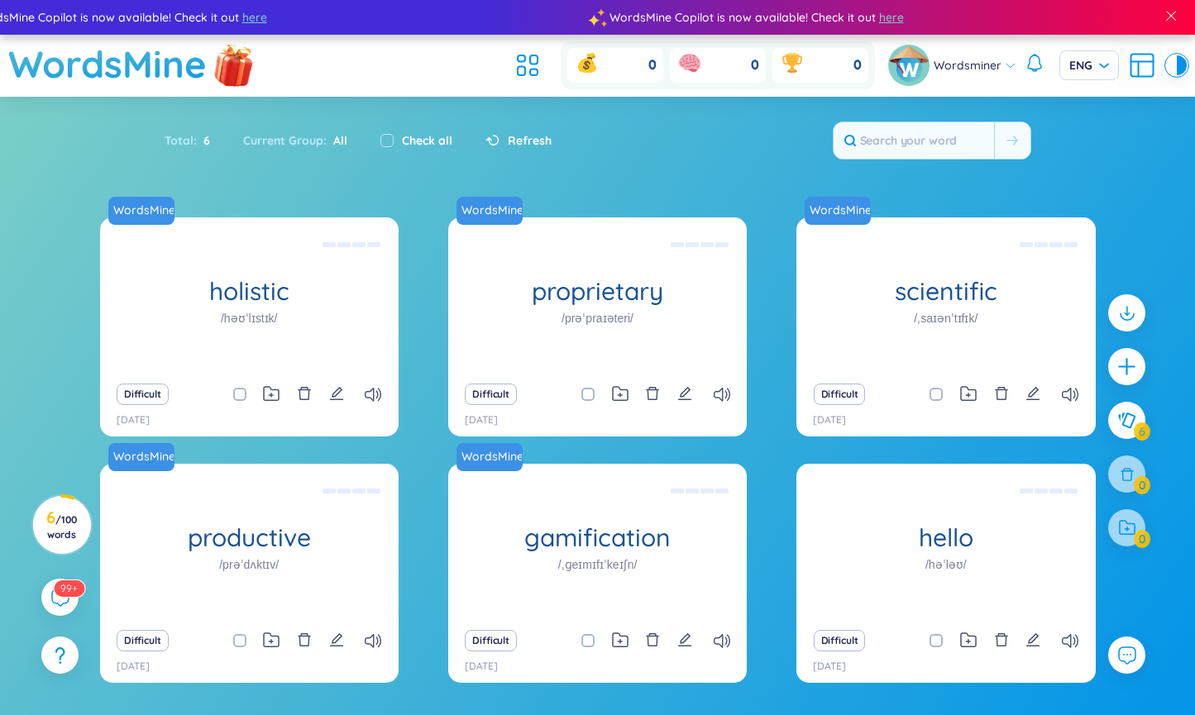
click at [238, 77] on img at bounding box center [234, 63] width 50 height 65
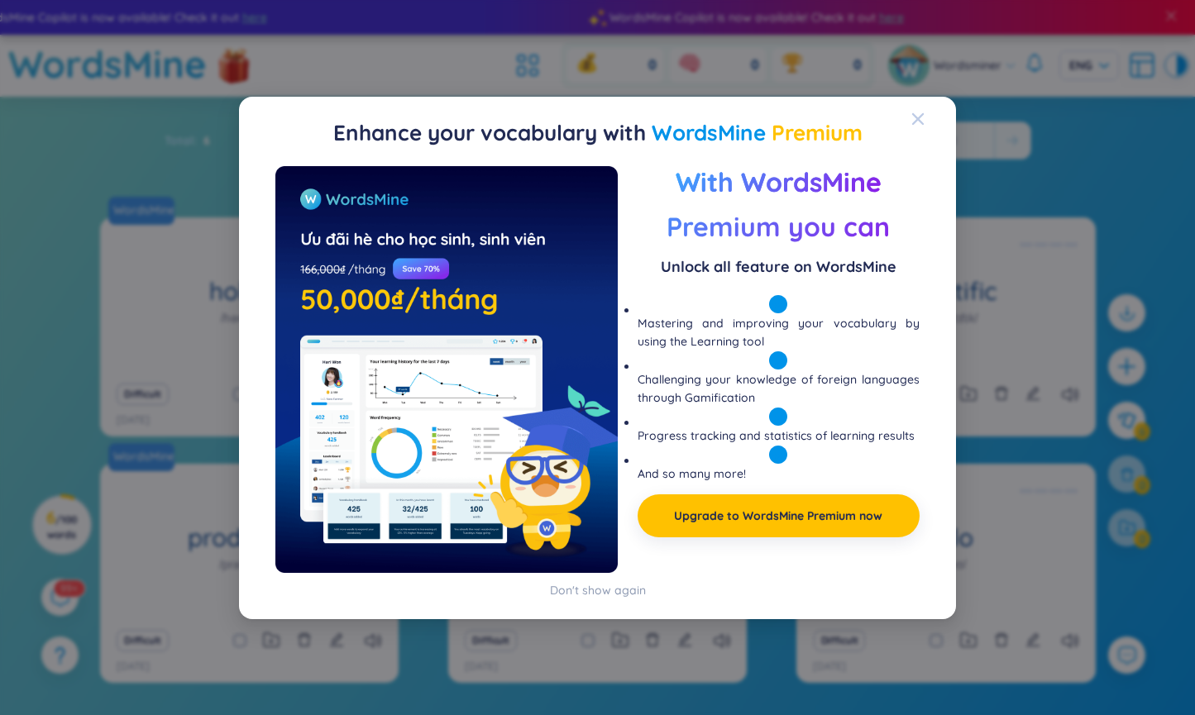
click at [923, 112] on icon "Close" at bounding box center [918, 118] width 12 height 12
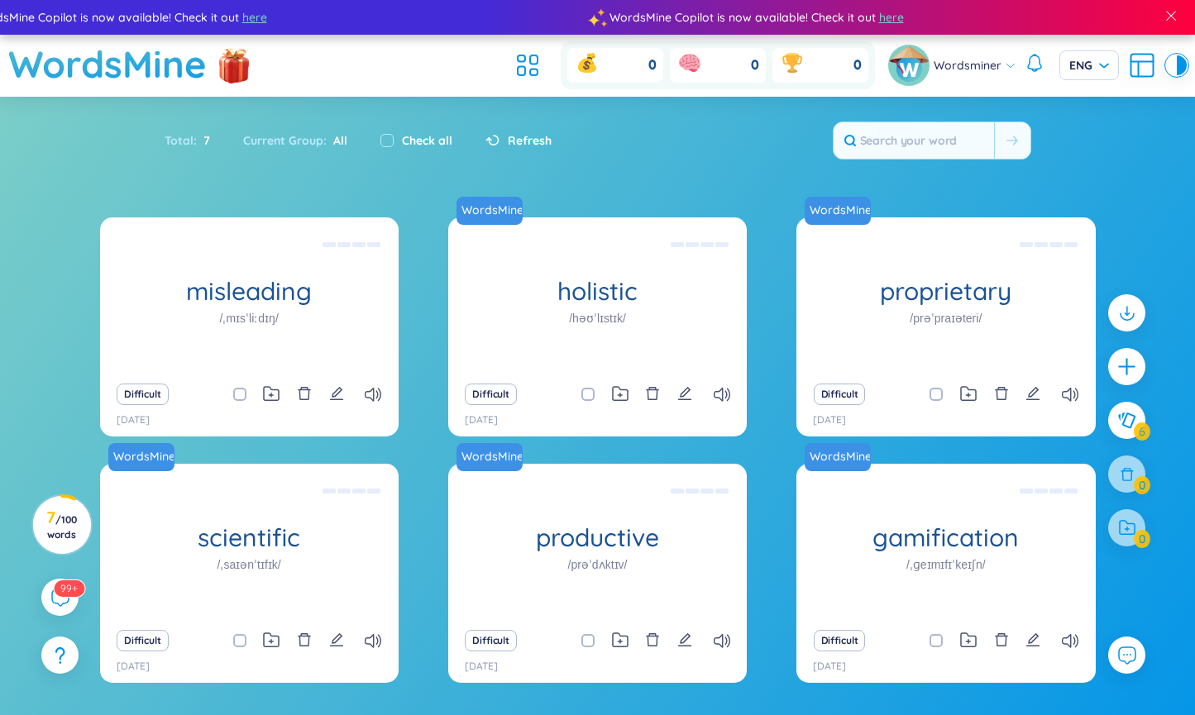
click at [634, 183] on div "Total : 7 Current Group : All Check all Refresh" at bounding box center [598, 148] width 1032 height 71
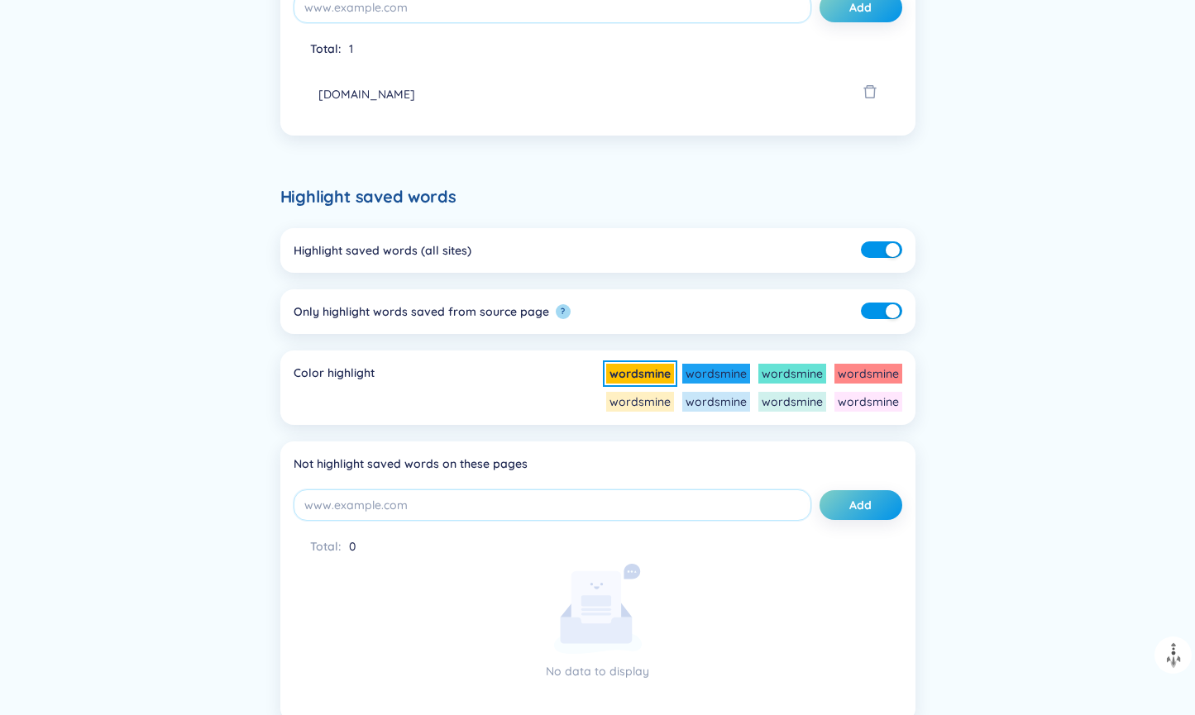
scroll to position [685, 0]
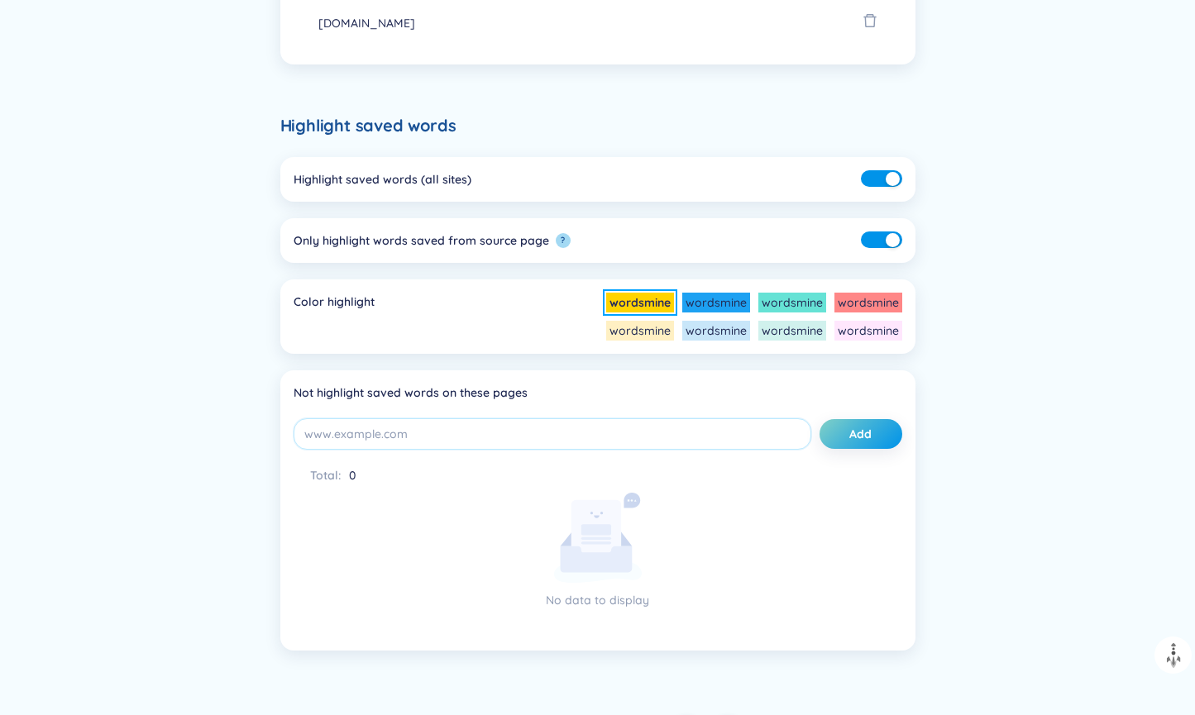
click at [643, 295] on li "wordsmine" at bounding box center [640, 303] width 68 height 20
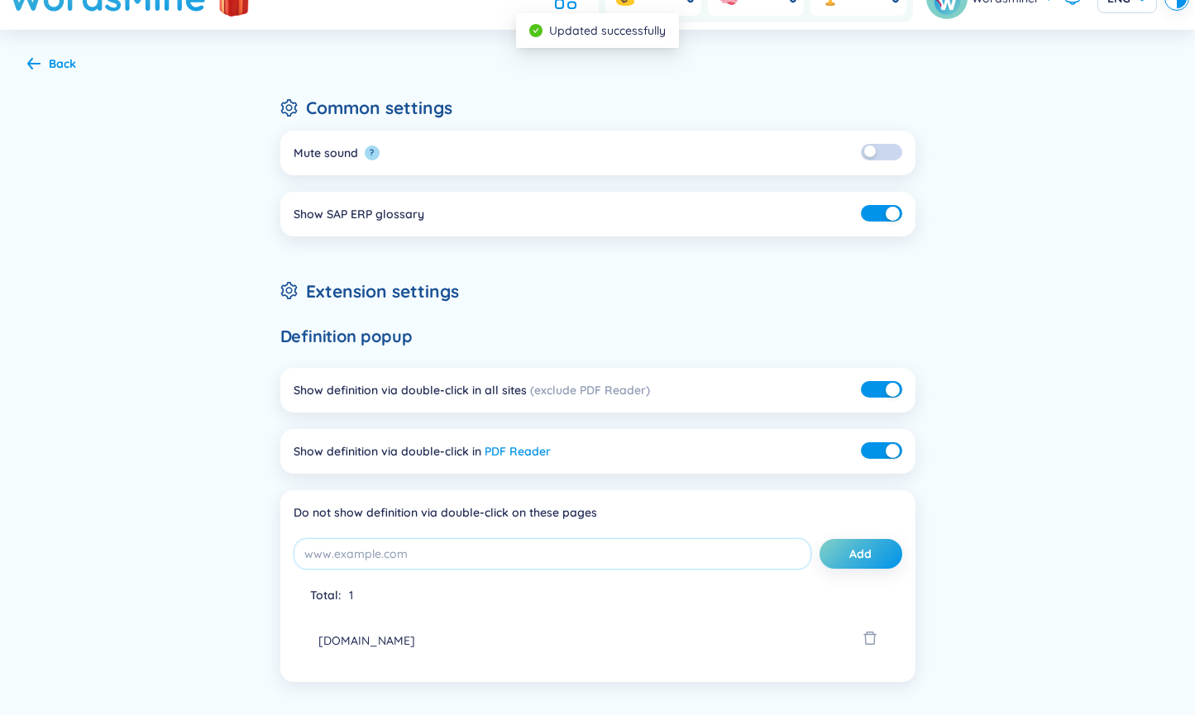
scroll to position [0, 0]
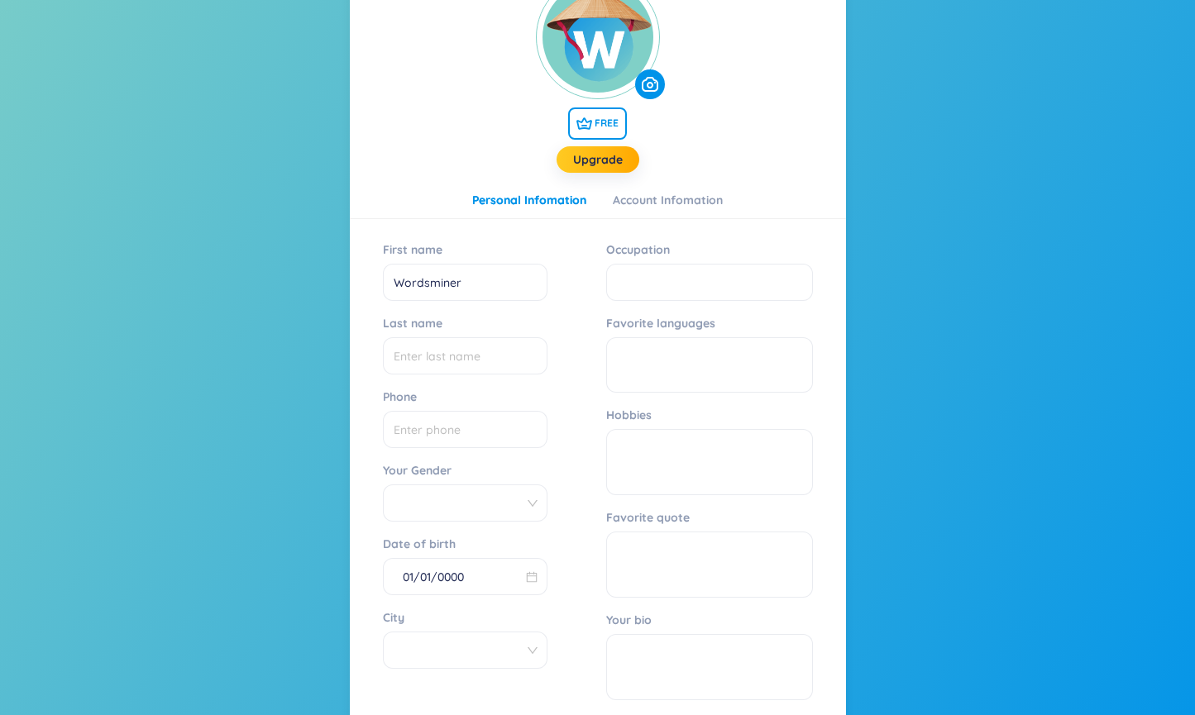
scroll to position [138, 0]
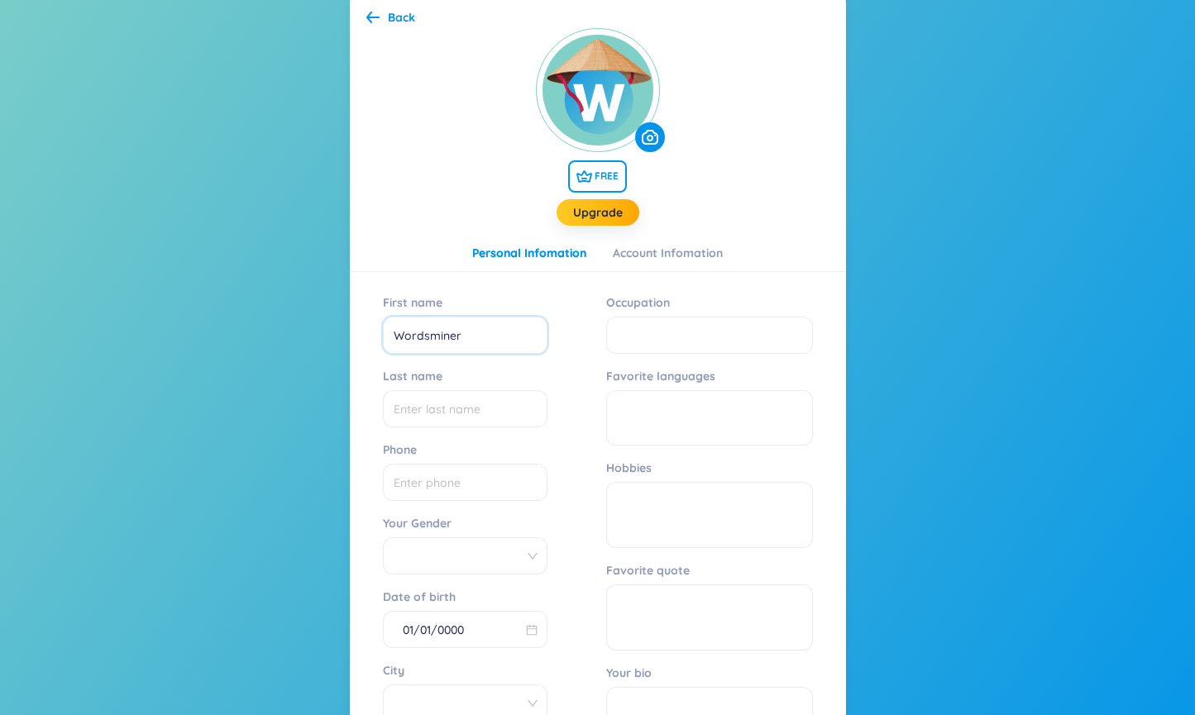
click at [472, 329] on input "Wordsminer" at bounding box center [465, 335] width 165 height 37
type input "Kim"
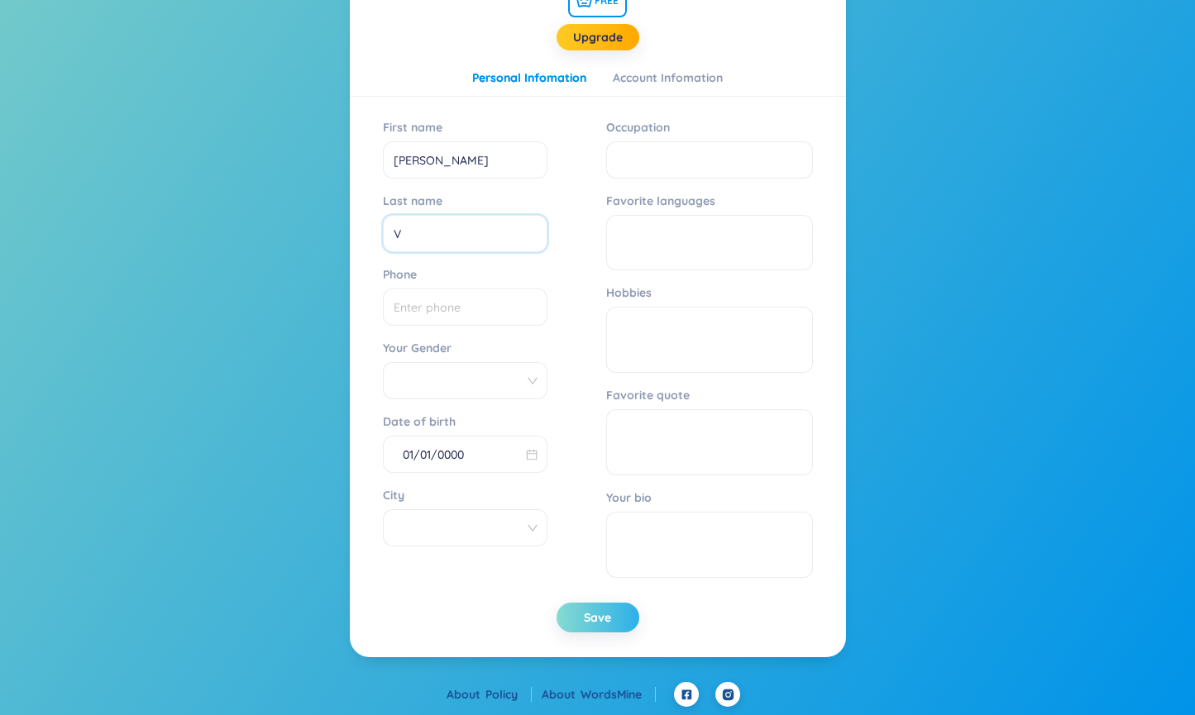
type input "V"
click at [605, 606] on button "Save" at bounding box center [598, 618] width 83 height 30
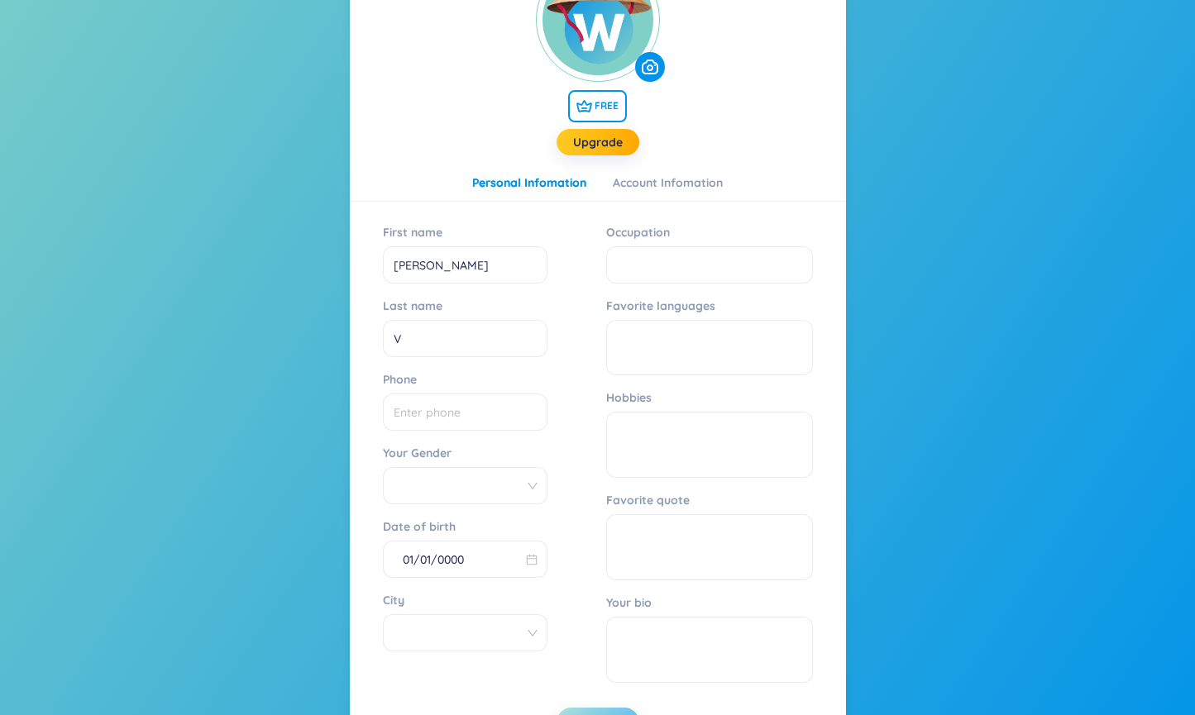
scroll to position [0, 0]
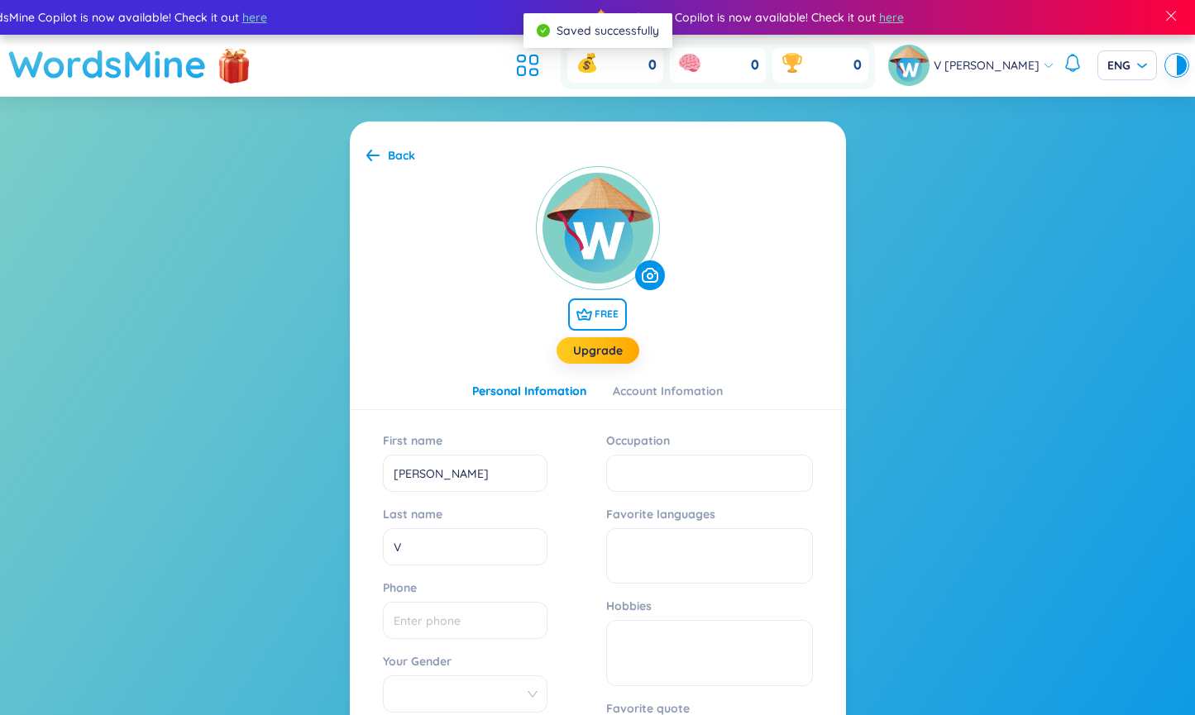
click at [185, 70] on h1 "WordsMine" at bounding box center [107, 64] width 198 height 59
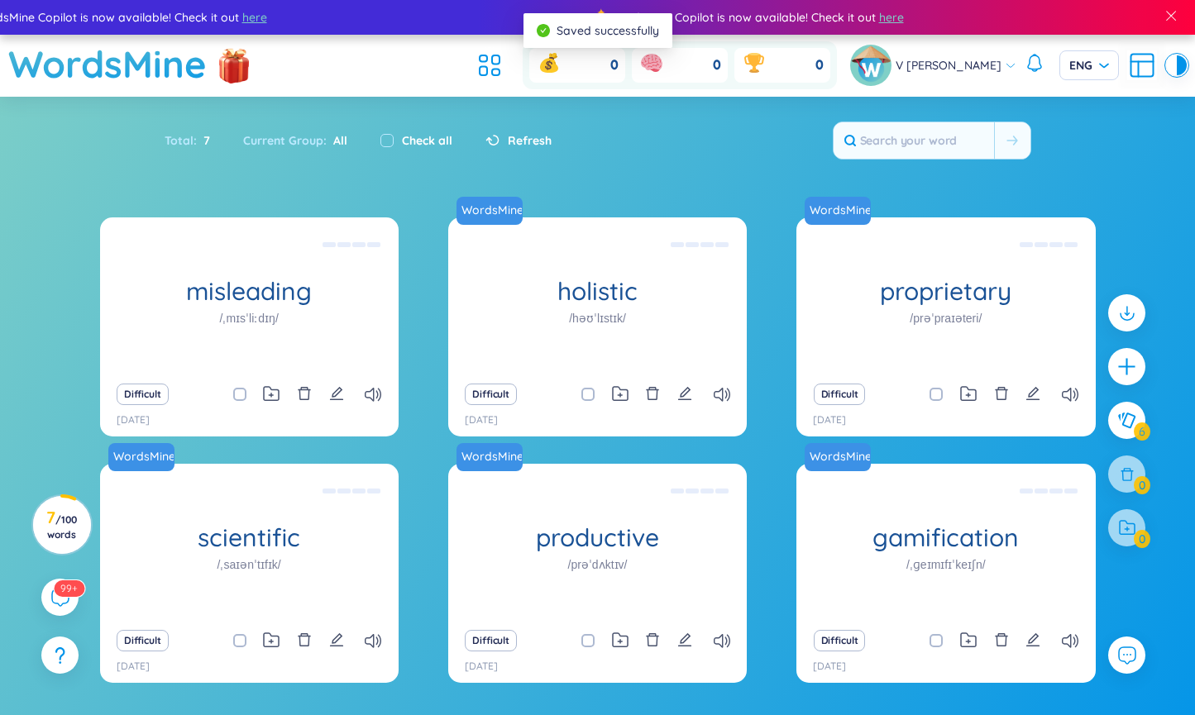
click at [183, 136] on div "Total : 7" at bounding box center [196, 140] width 62 height 35
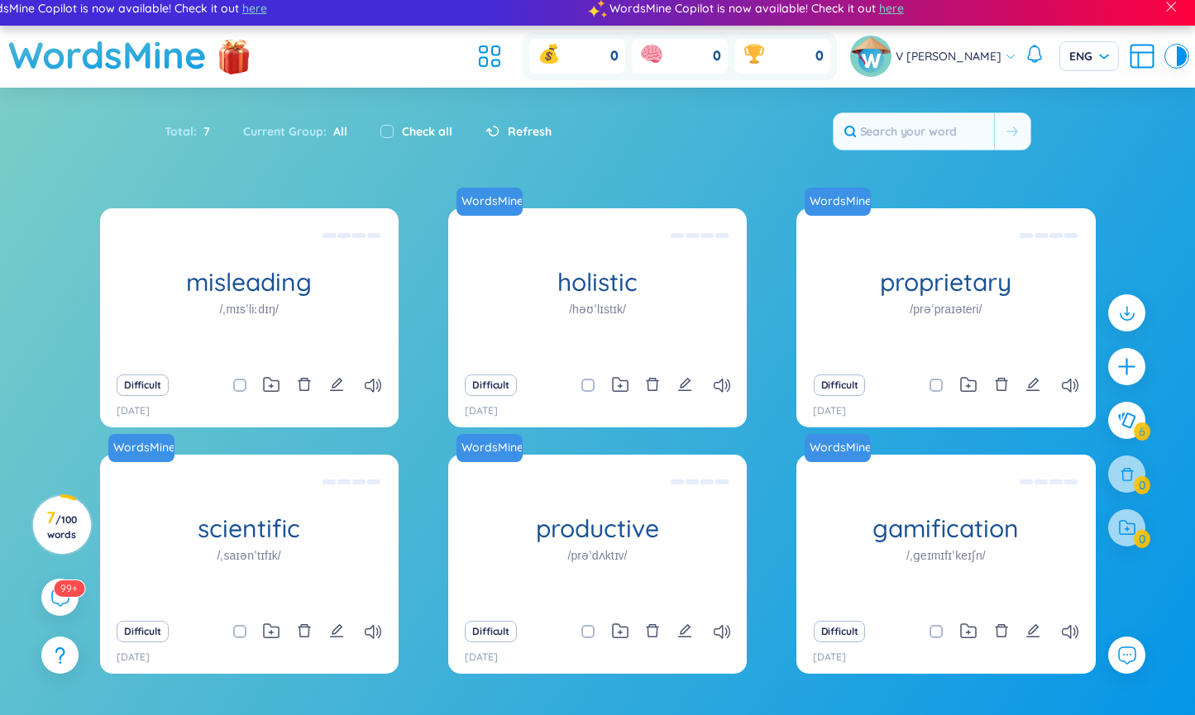
scroll to position [2, 0]
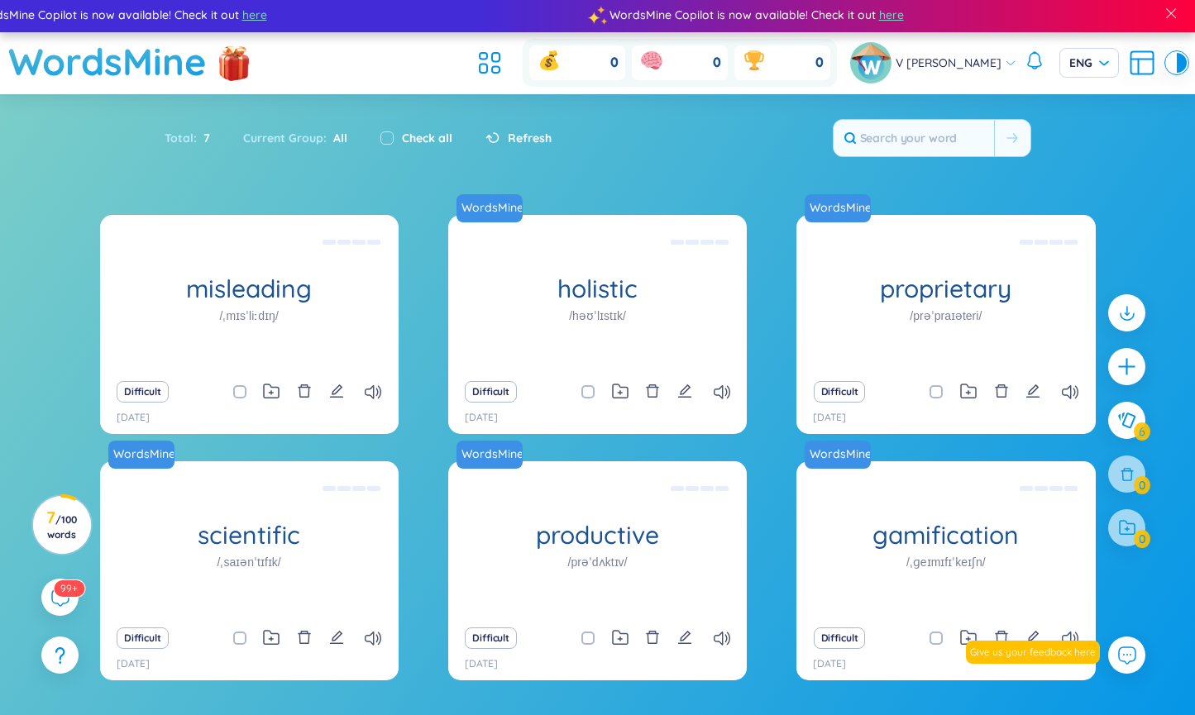
click at [989, 53] on div "V [PERSON_NAME]" at bounding box center [933, 62] width 166 height 41
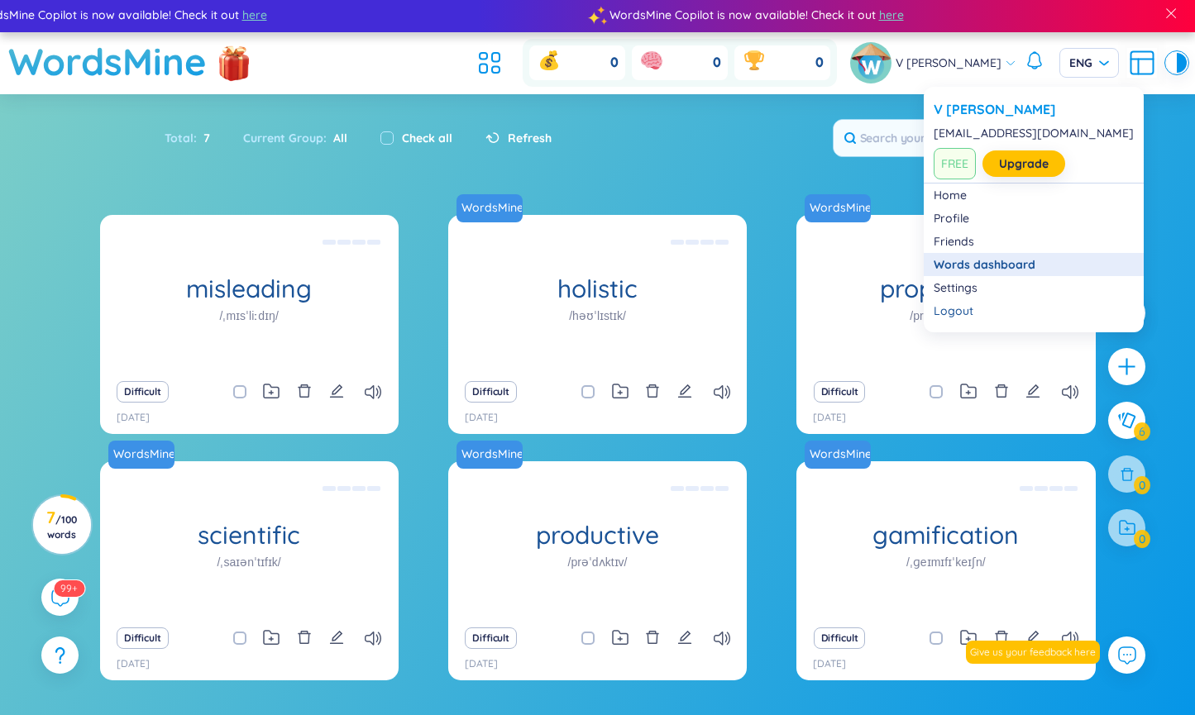
click at [969, 263] on link "Words dashboard" at bounding box center [1034, 264] width 200 height 17
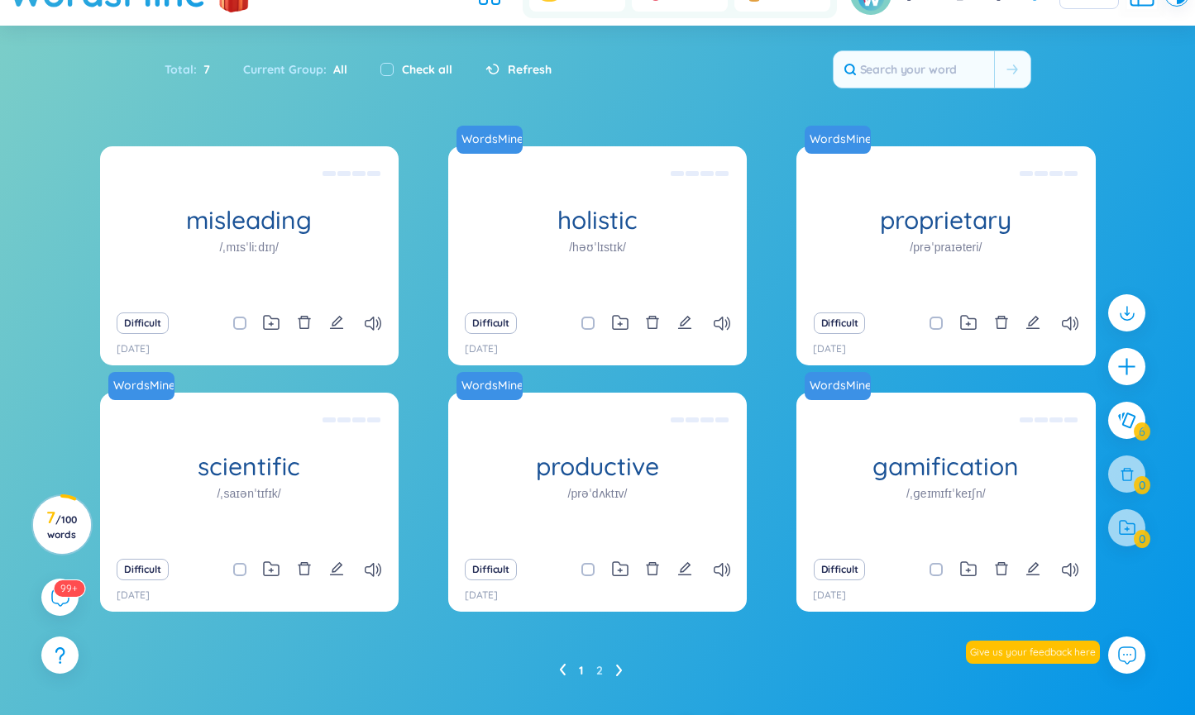
scroll to position [105, 0]
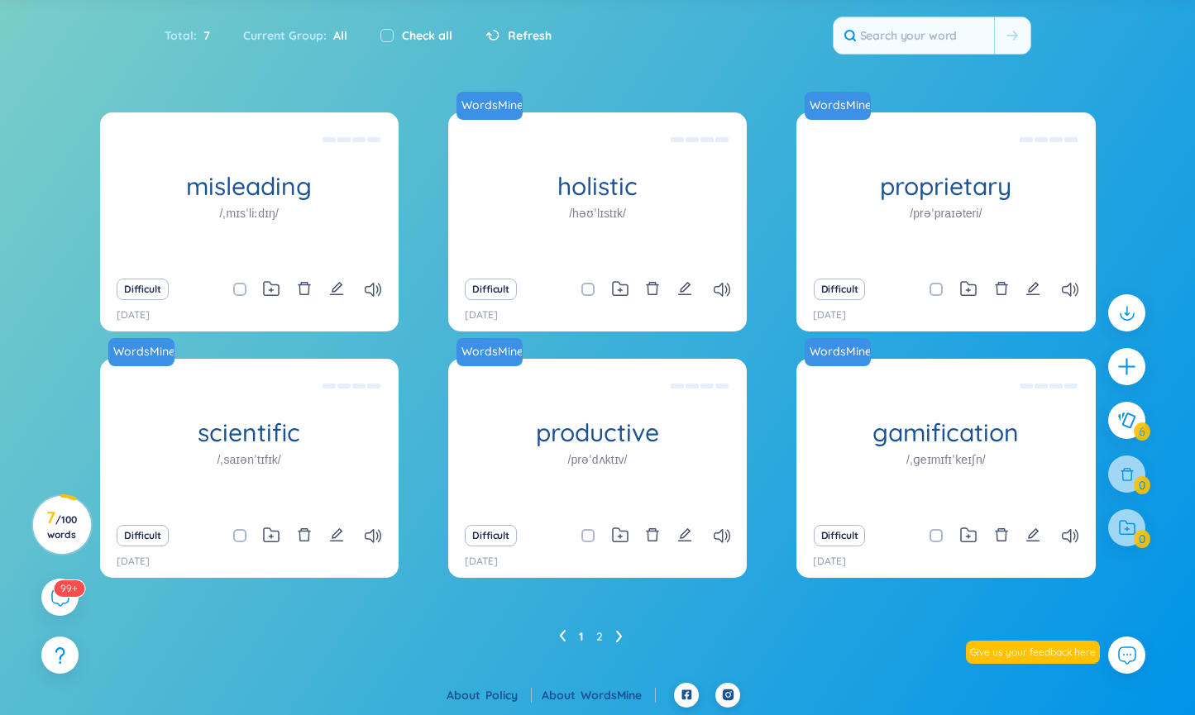
click at [88, 227] on div "misleading /ˌmɪsˈliːdɪŋ/ (Definition is empty) Difficult 2/10/2025 WordsMine ho…" at bounding box center [597, 397] width 1195 height 571
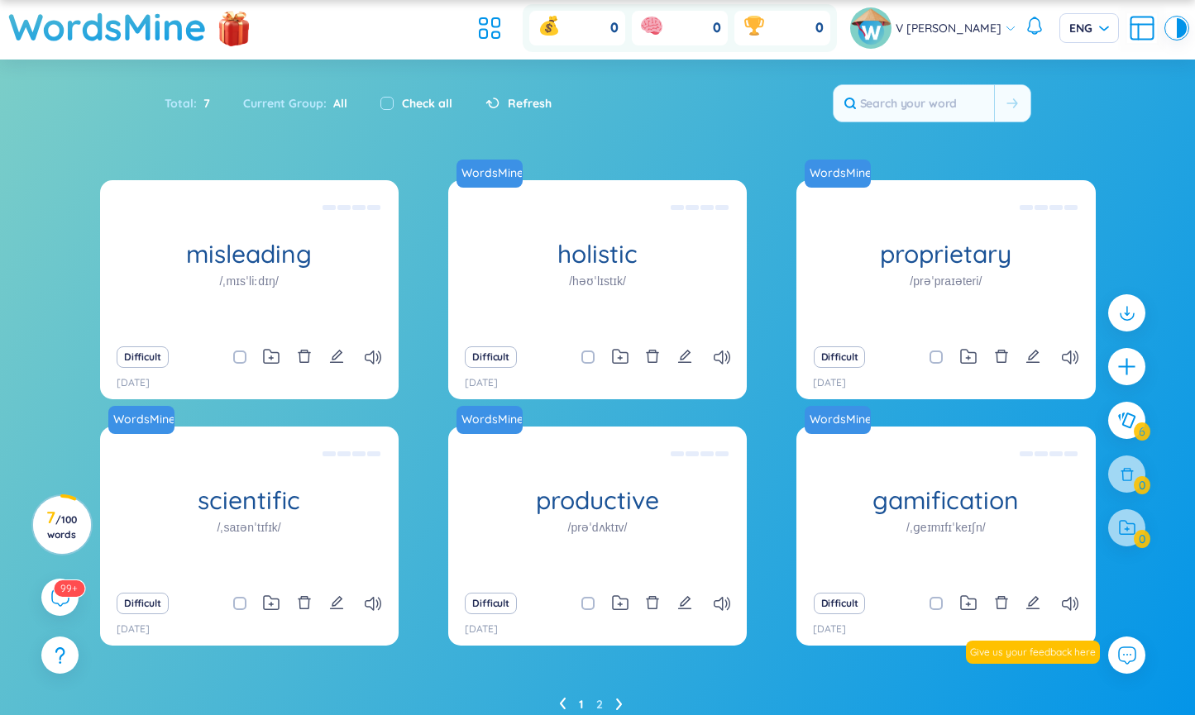
scroll to position [26, 0]
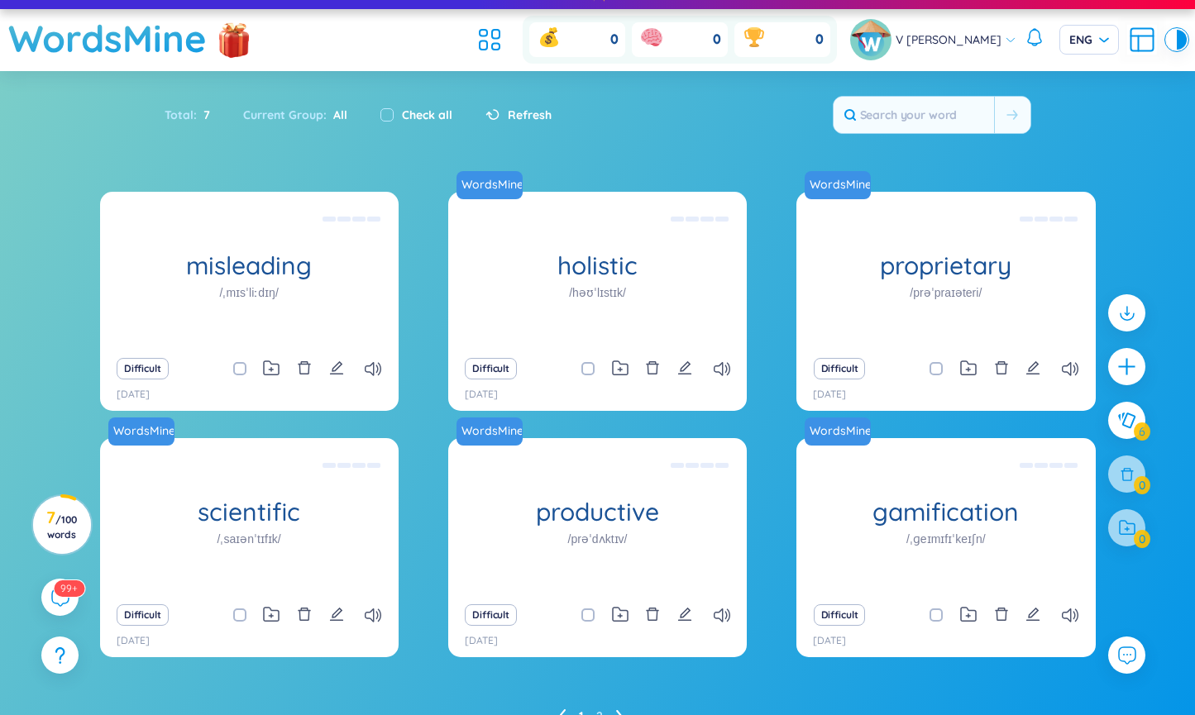
click at [516, 118] on span "Refresh" at bounding box center [530, 115] width 44 height 18
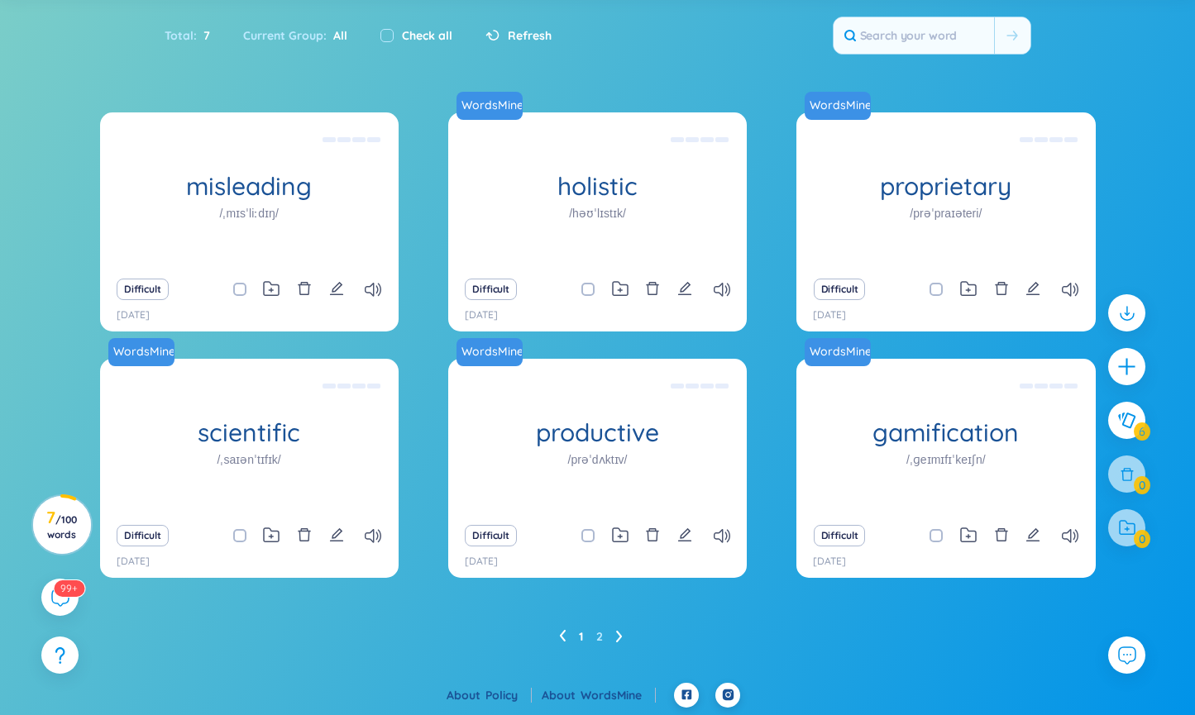
scroll to position [105, 0]
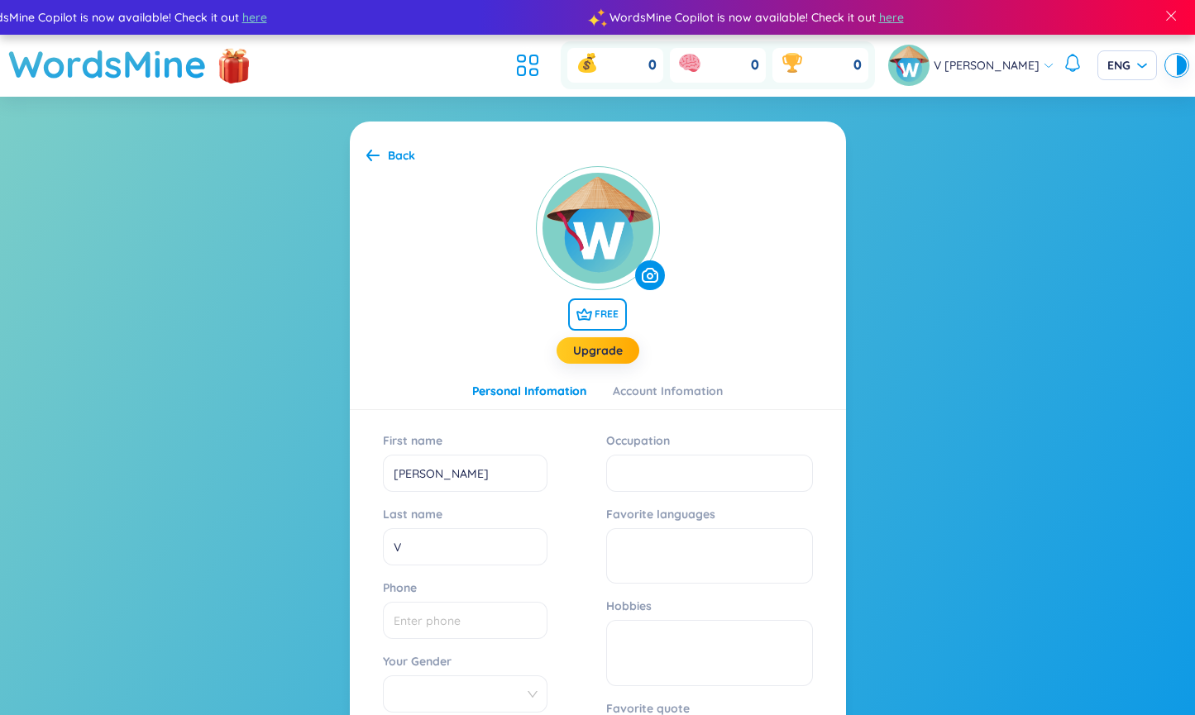
click at [1025, 71] on span "V [PERSON_NAME]" at bounding box center [987, 65] width 106 height 18
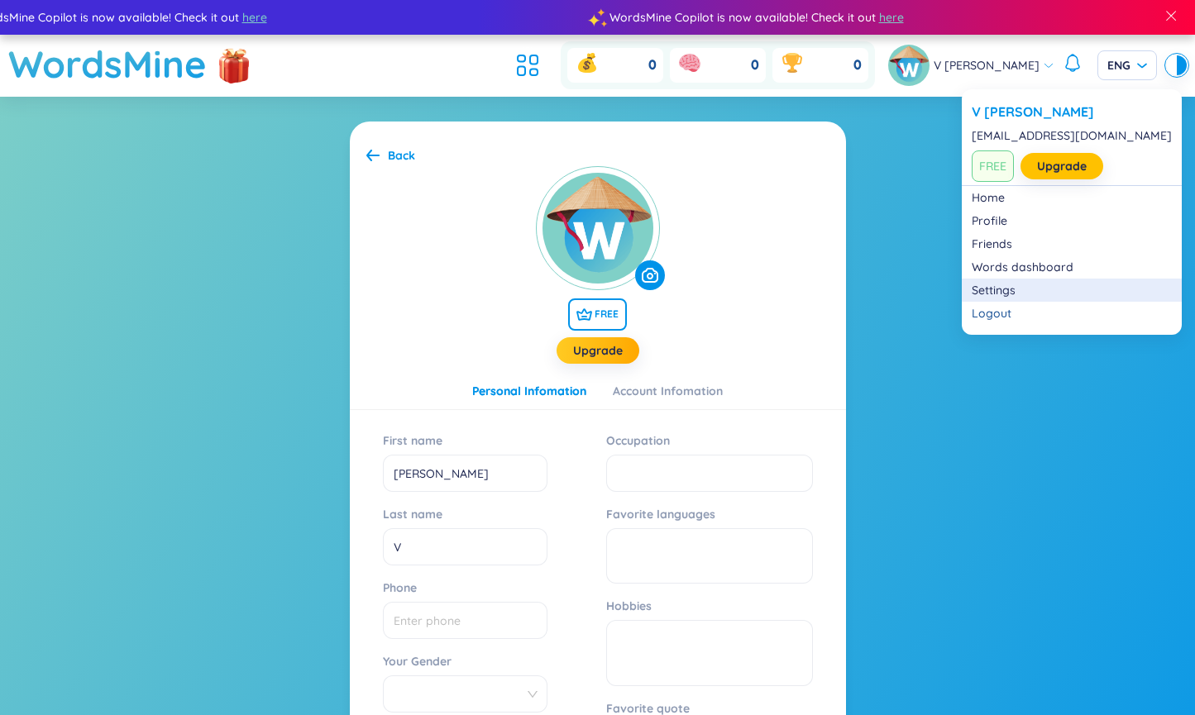
click at [1010, 293] on link "Settings" at bounding box center [1072, 290] width 200 height 17
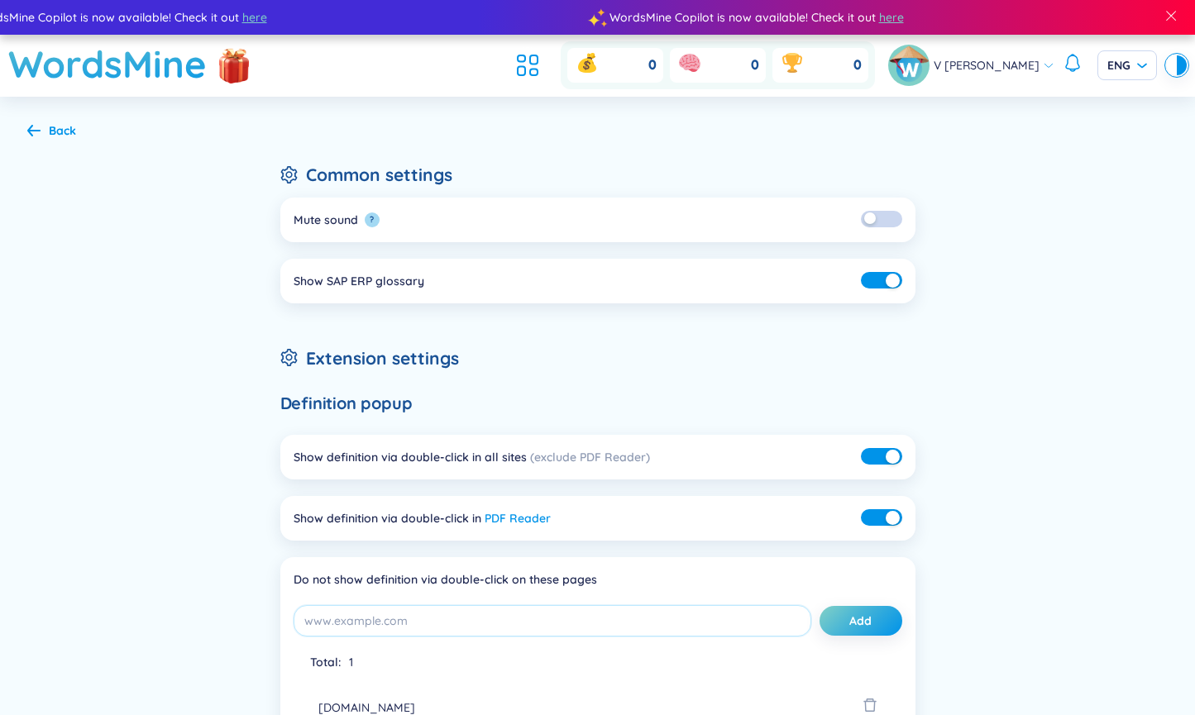
click at [27, 122] on div "Back" at bounding box center [51, 131] width 49 height 18
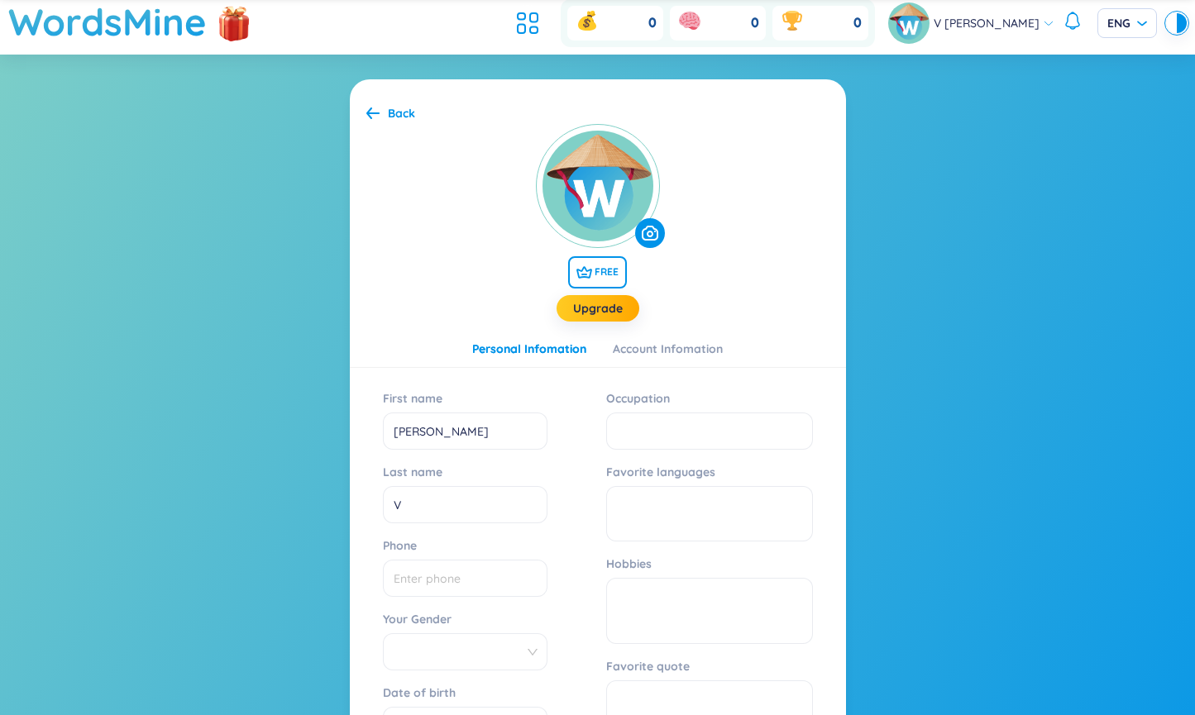
scroll to position [258, 0]
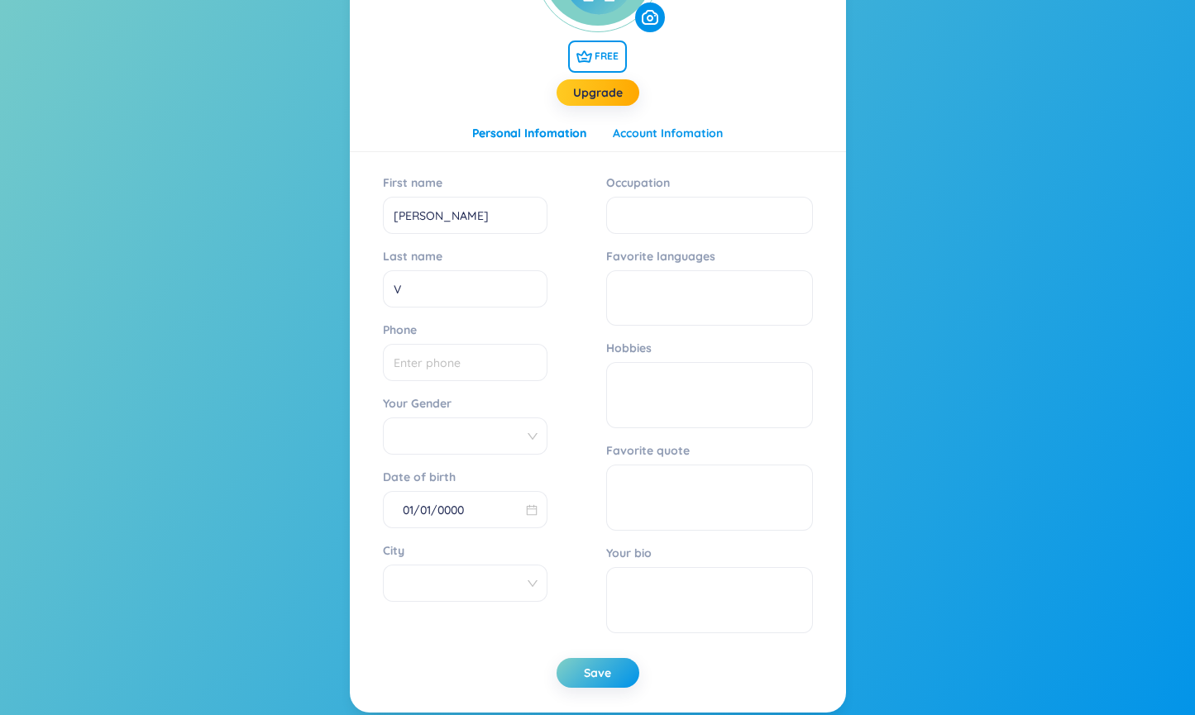
click at [674, 131] on div "Account Infomation" at bounding box center [668, 133] width 110 height 18
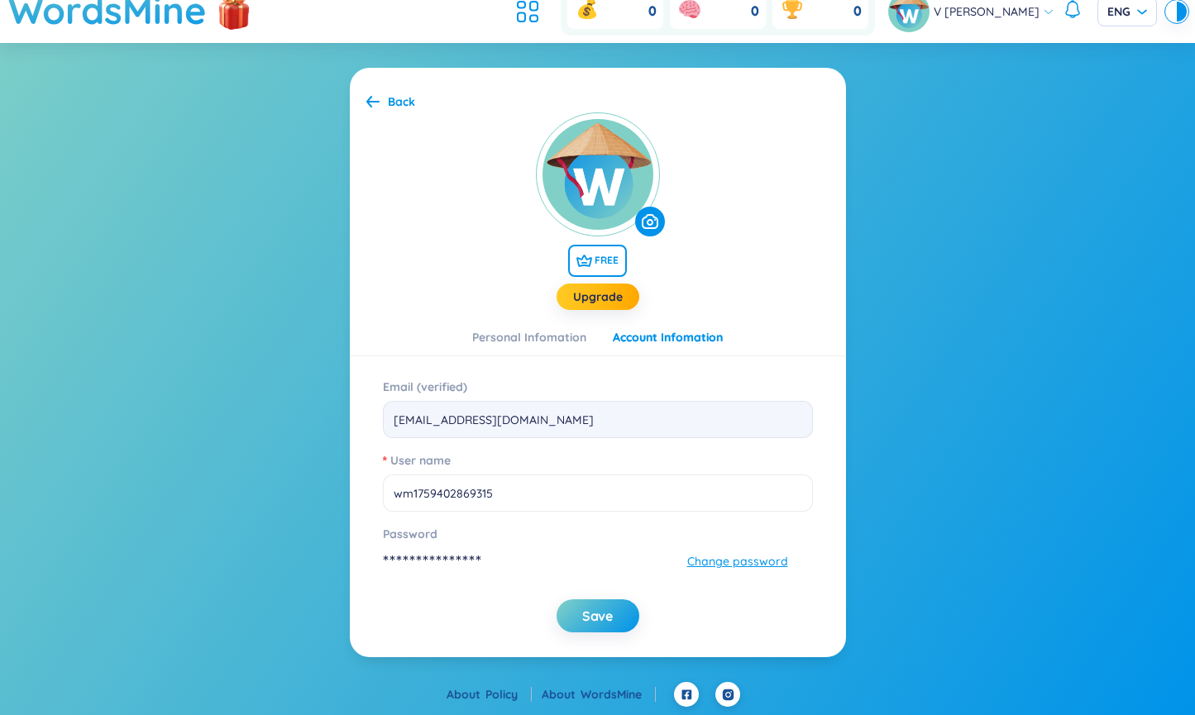
click at [382, 105] on div "Back" at bounding box center [390, 102] width 49 height 18
click at [379, 103] on icon at bounding box center [372, 101] width 13 height 12
click at [1025, 13] on span "V [PERSON_NAME]" at bounding box center [987, 11] width 106 height 18
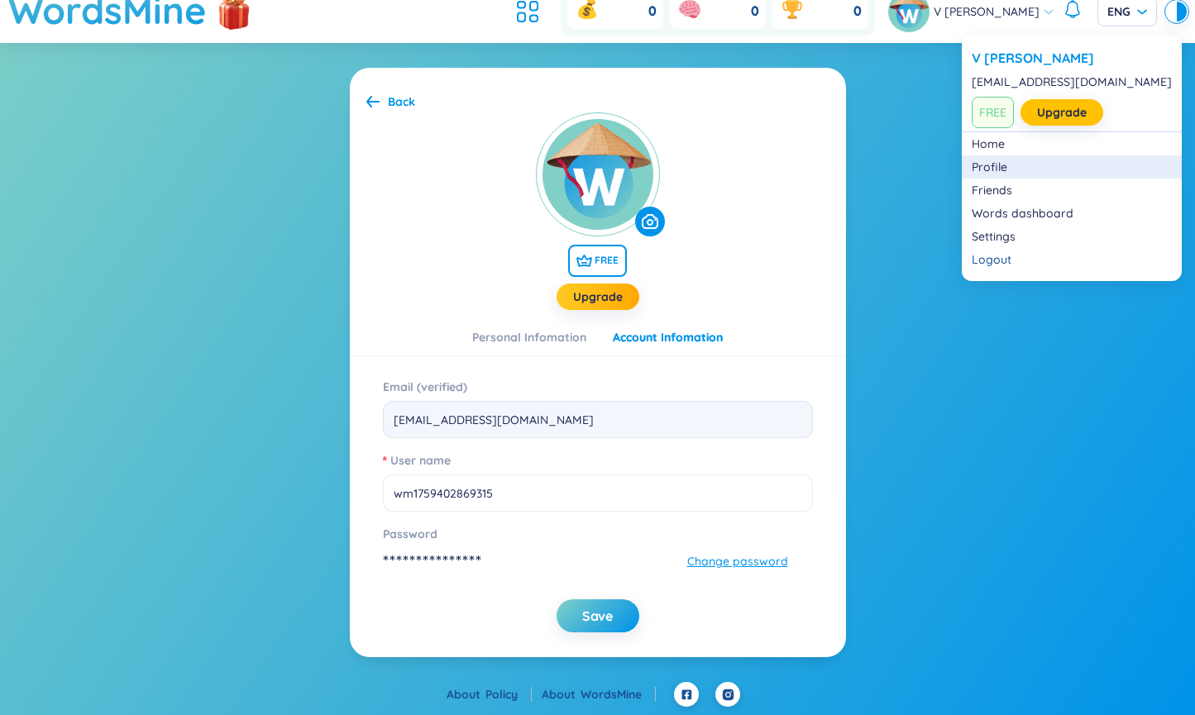
click at [997, 172] on link "Profile" at bounding box center [1072, 167] width 200 height 17
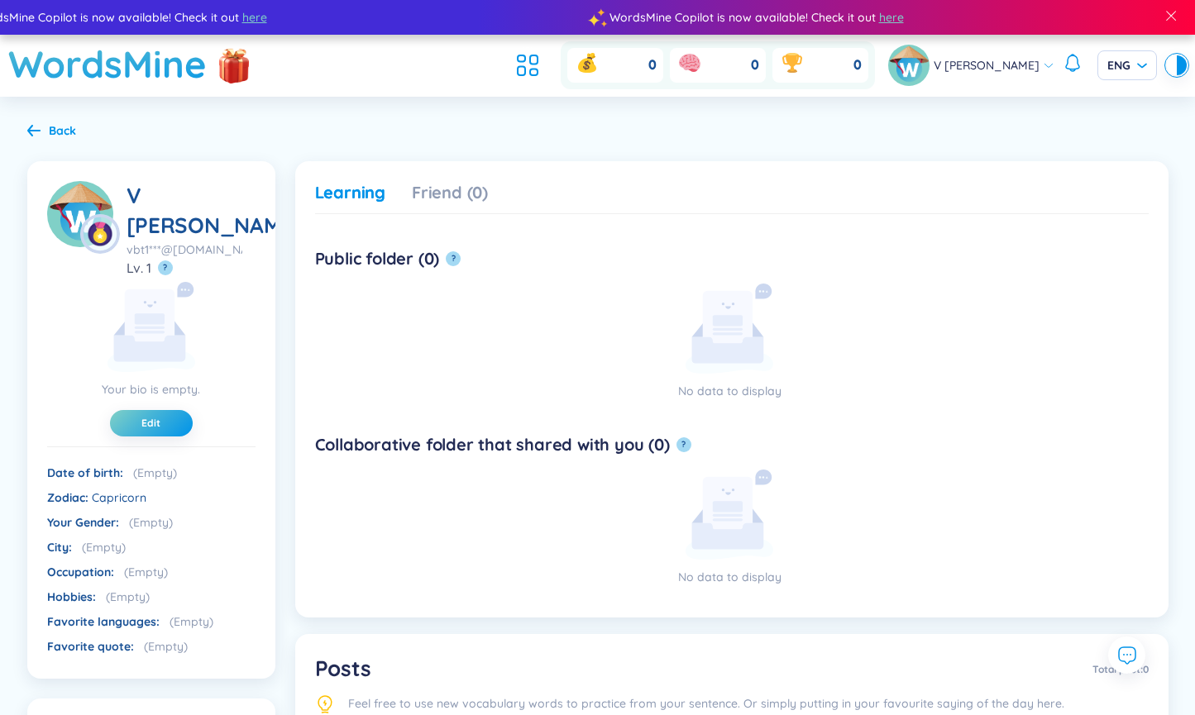
click at [1021, 85] on div "V [PERSON_NAME]" at bounding box center [971, 65] width 166 height 41
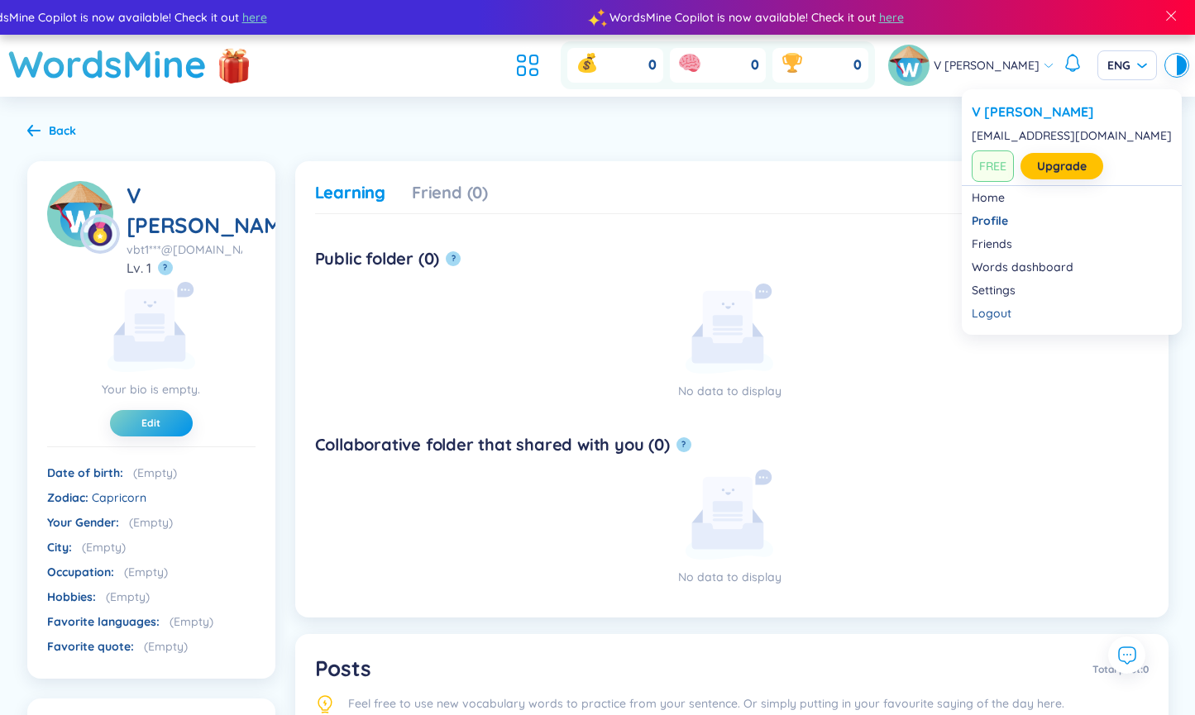
click at [1026, 76] on div "V [PERSON_NAME]" at bounding box center [971, 65] width 166 height 41
